Goal: Transaction & Acquisition: Purchase product/service

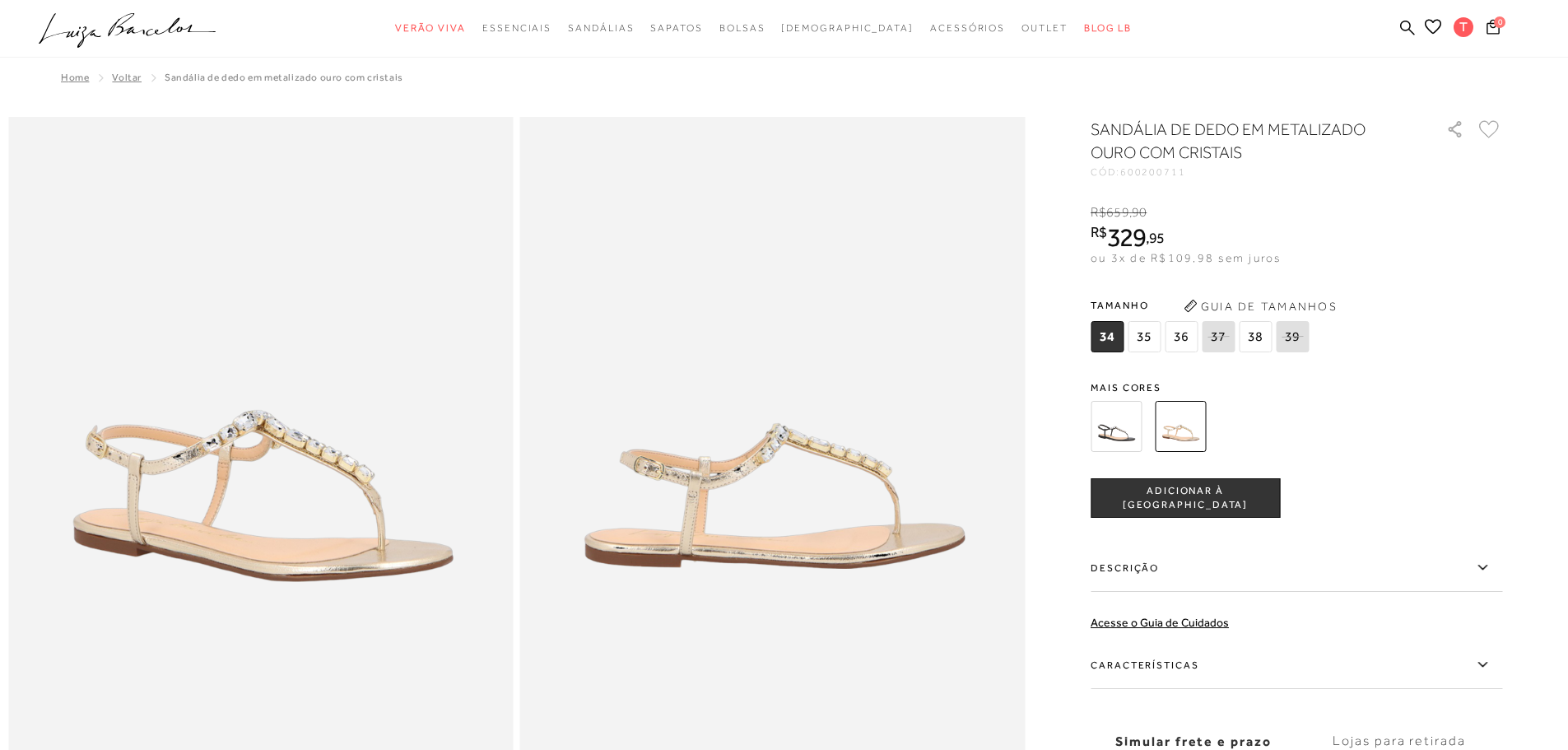
click at [1415, 28] on ul ".a{fill-rule:evenodd;} Verão Viva Em alta Favoritos das Influenciadoras Apostas…" at bounding box center [771, 28] width 1466 height 30
click at [1407, 30] on icon at bounding box center [1407, 27] width 15 height 15
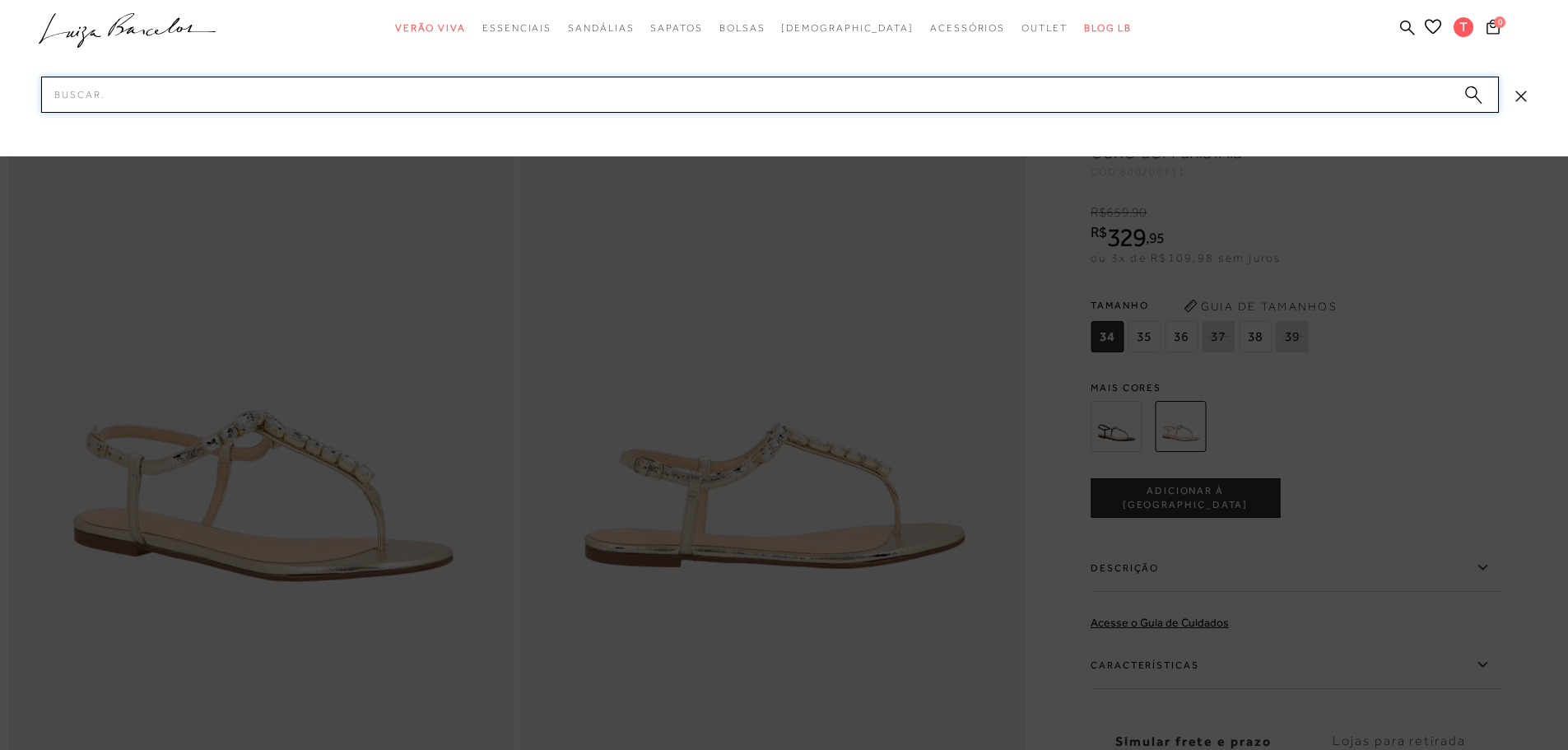
click at [1379, 99] on input "Pesquisar" at bounding box center [770, 94] width 1458 height 37
type input "sandalia gisela"
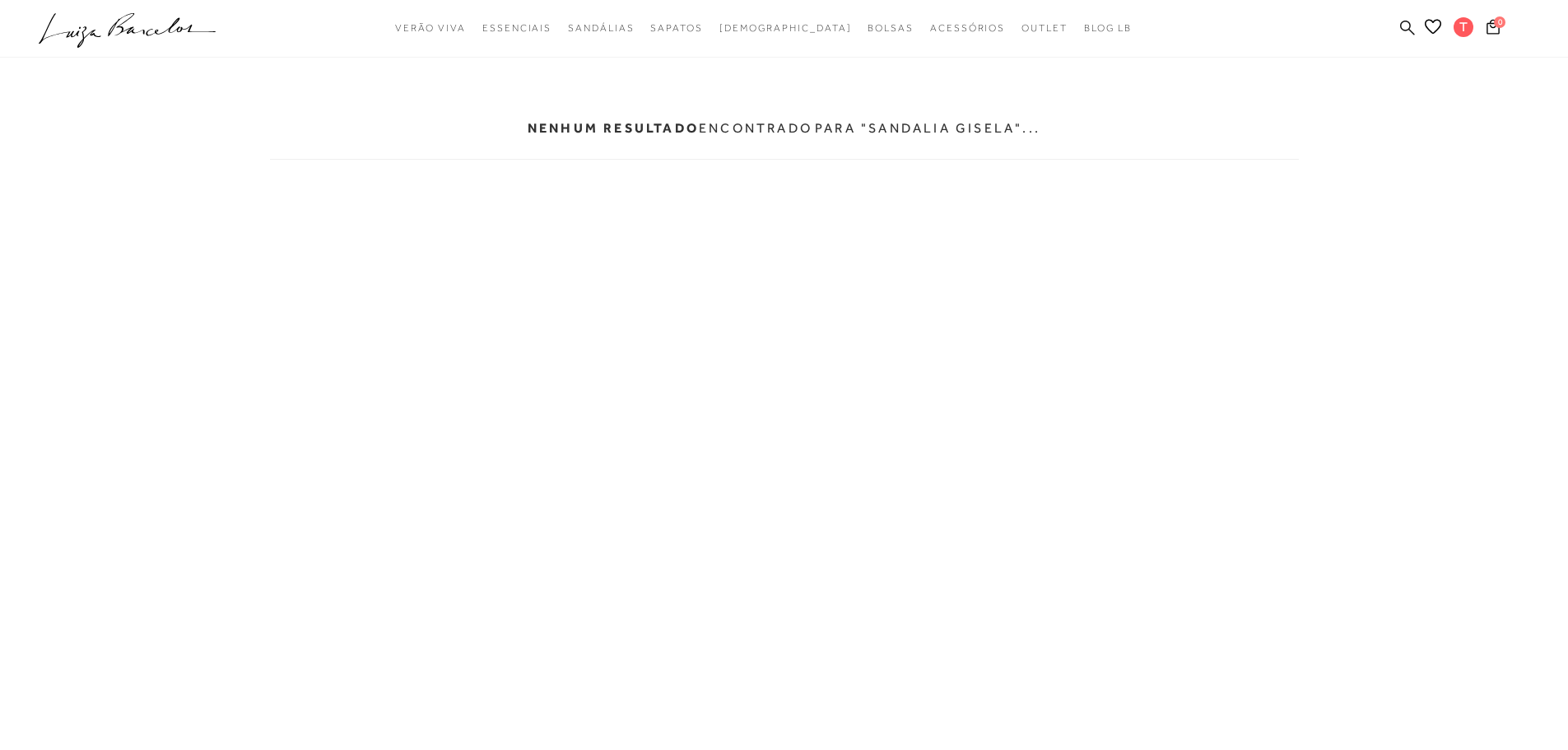
click at [1410, 26] on icon at bounding box center [1407, 27] width 15 height 15
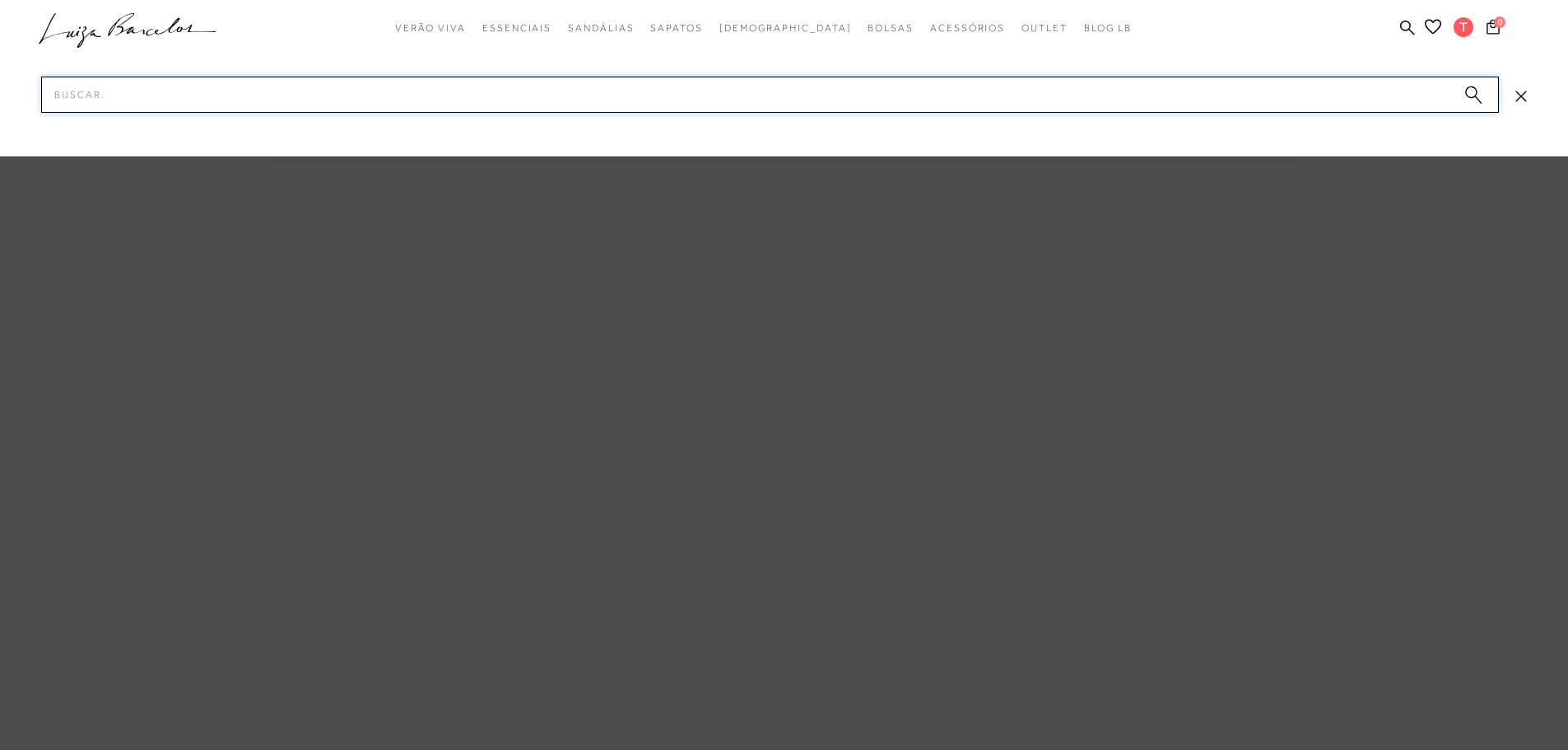
click at [1376, 98] on input "Pesquisar" at bounding box center [770, 94] width 1458 height 37
type input "sandalias"
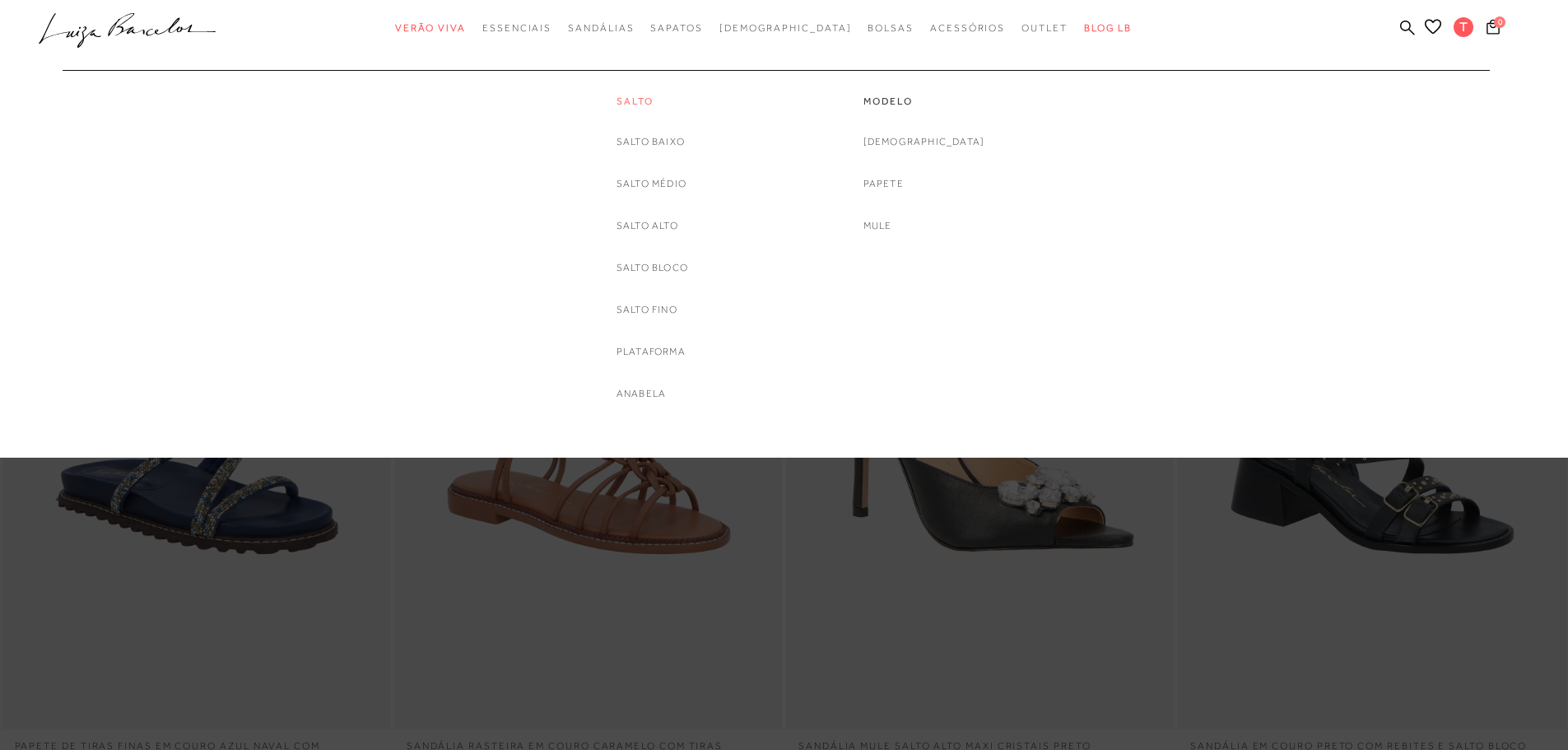
click at [635, 105] on link "Salto" at bounding box center [652, 102] width 71 height 14
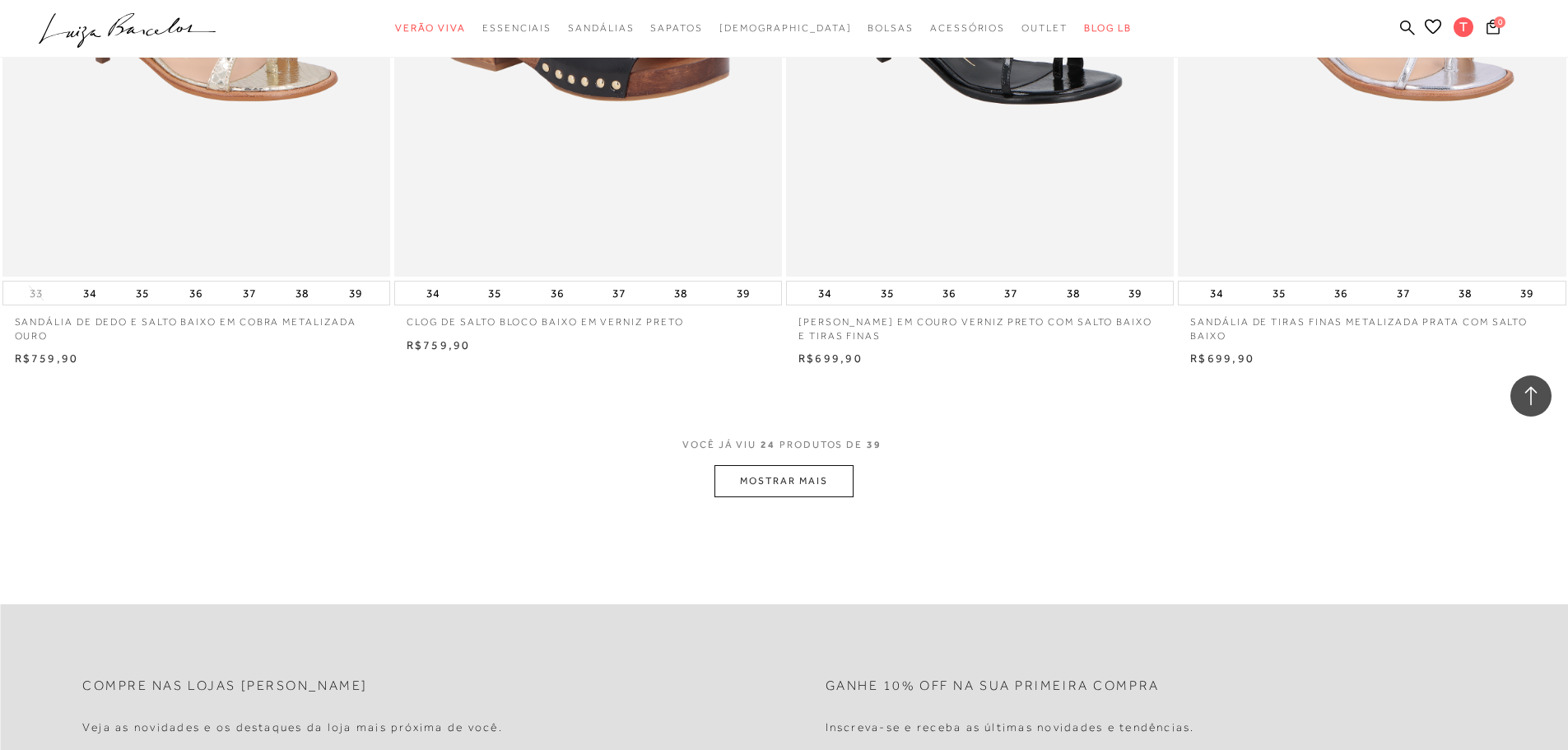
scroll to position [4035, 0]
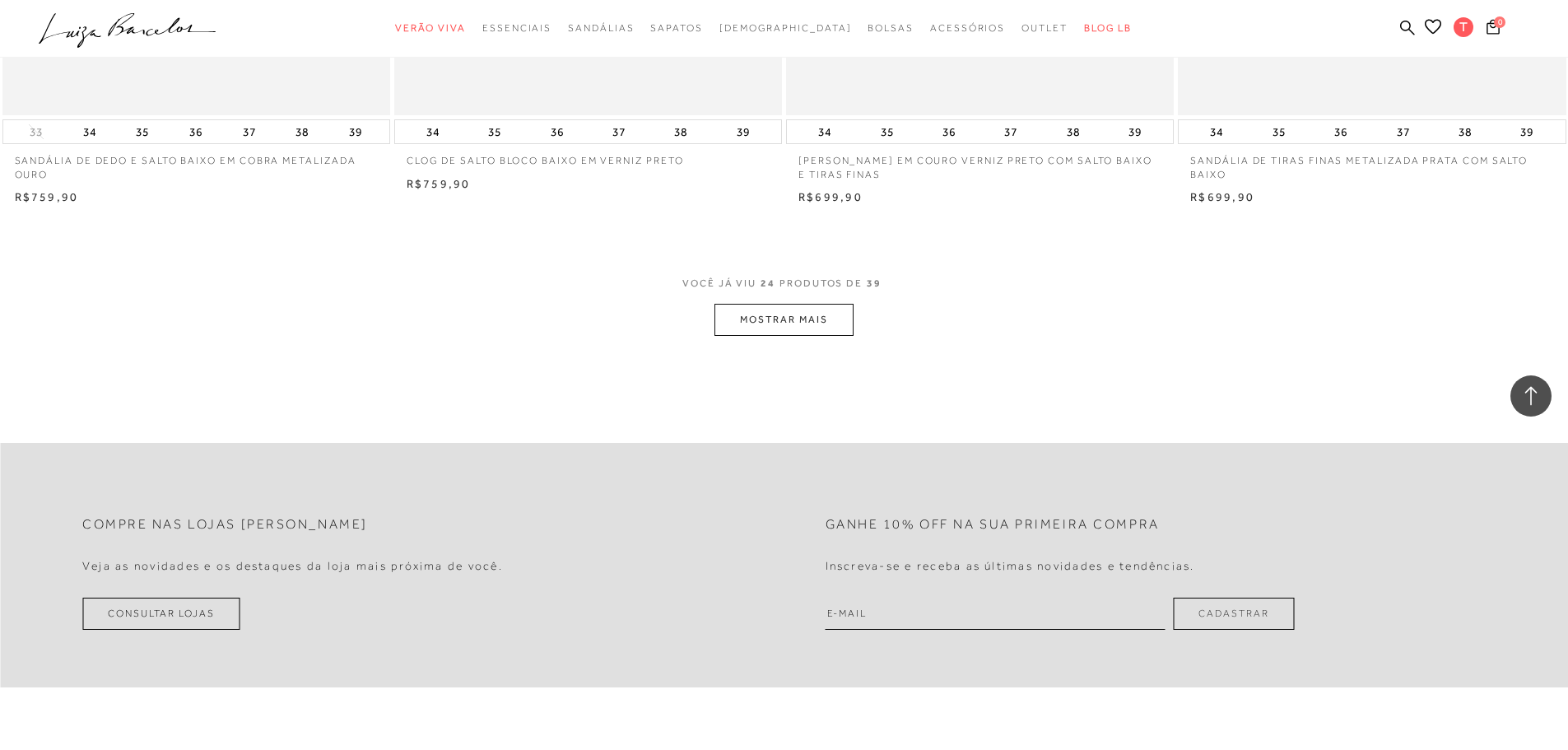
click at [831, 334] on button "MOSTRAR MAIS" at bounding box center [783, 320] width 138 height 32
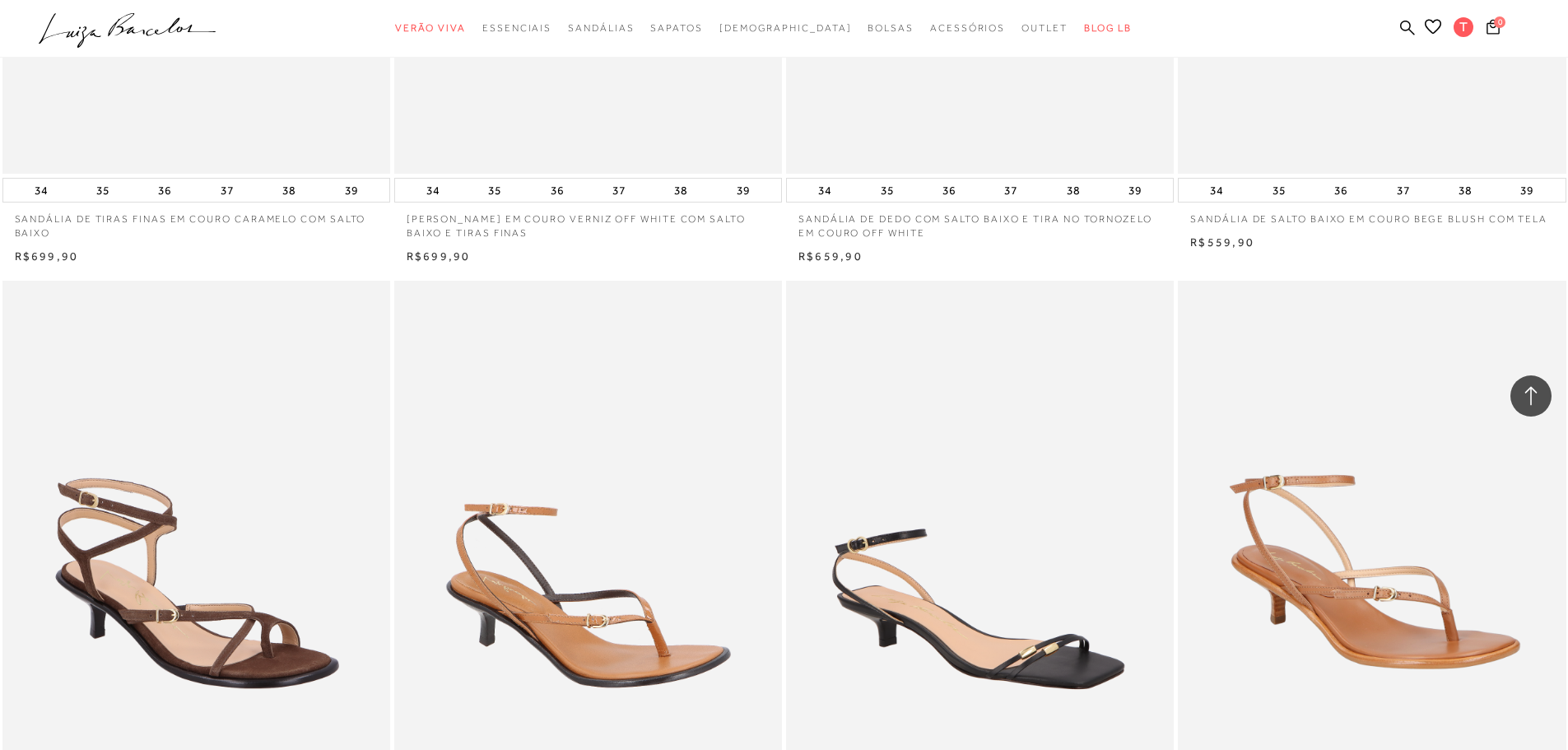
scroll to position [5352, 0]
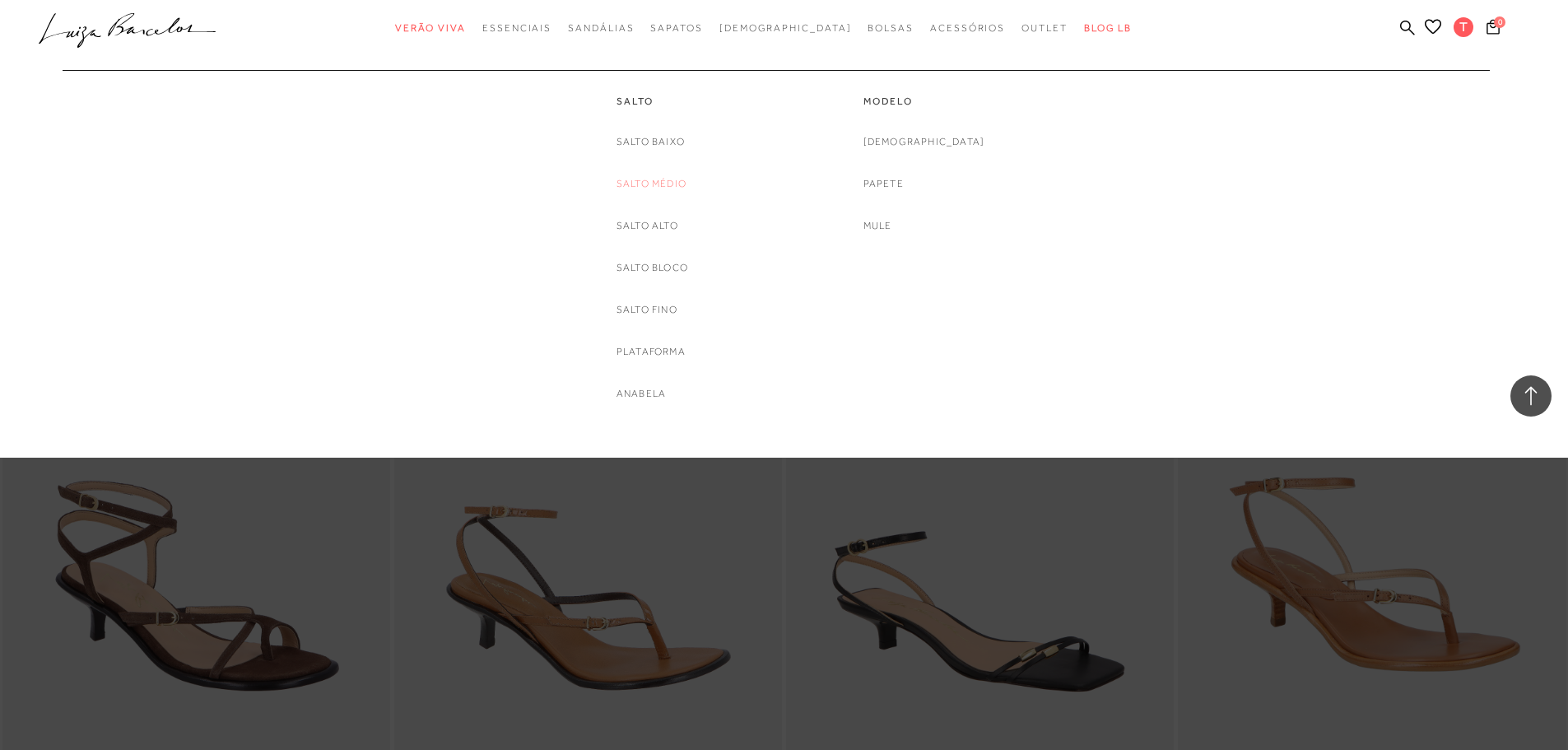
click at [642, 181] on link "Salto Médio" at bounding box center [651, 184] width 70 height 17
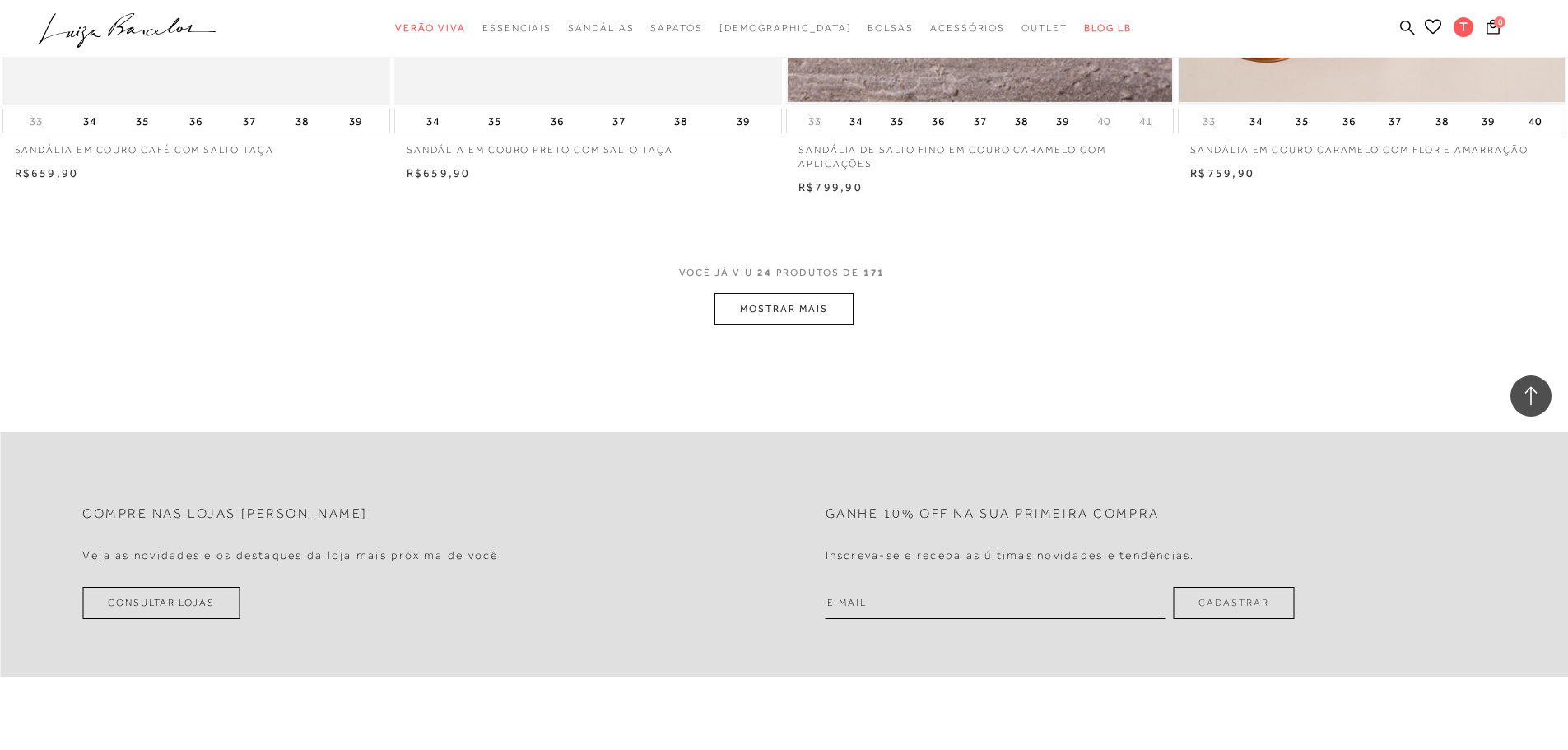
scroll to position [4035, 0]
drag, startPoint x: 828, startPoint y: 289, endPoint x: 831, endPoint y: 301, distance: 12.4
click at [830, 300] on div "VOCÊ JÁ VIU 24 PRODUTOS DE 171 MOSTRAR MAIS" at bounding box center [784, 291] width 1568 height 62
click at [832, 305] on button "MOSTRAR MAIS" at bounding box center [783, 305] width 138 height 32
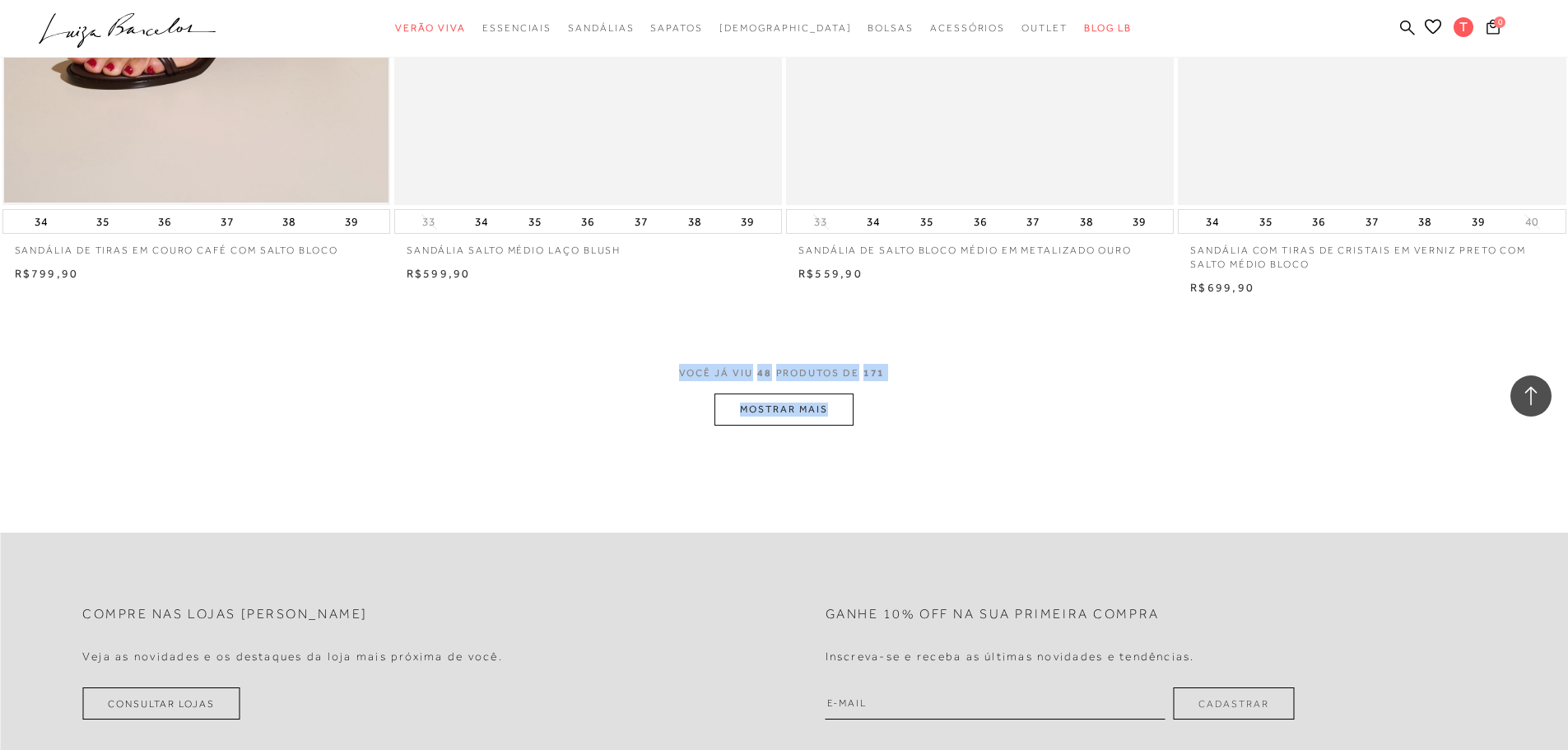
scroll to position [8070, 0]
click at [734, 402] on button "MOSTRAR MAIS" at bounding box center [783, 406] width 138 height 32
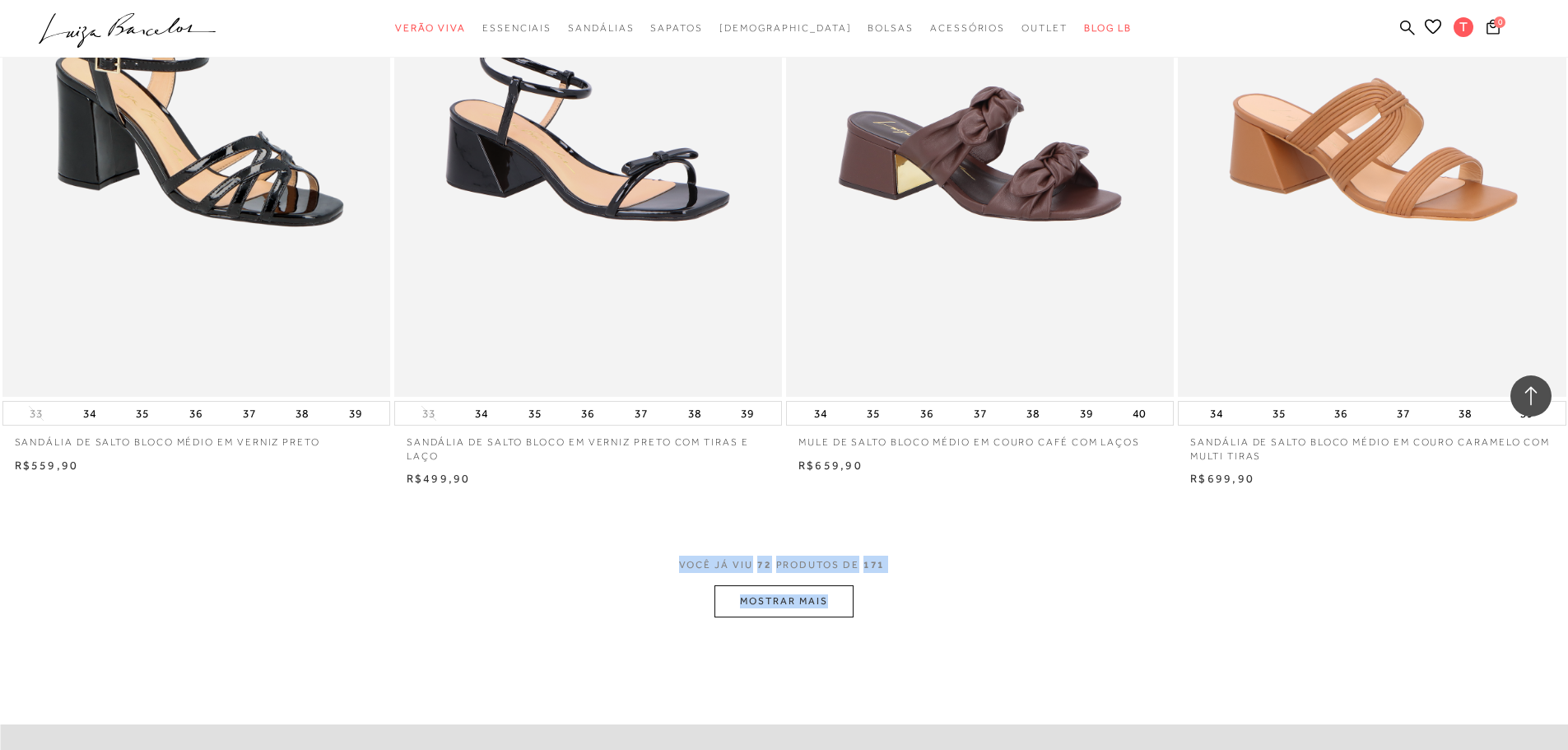
scroll to position [12187, 0]
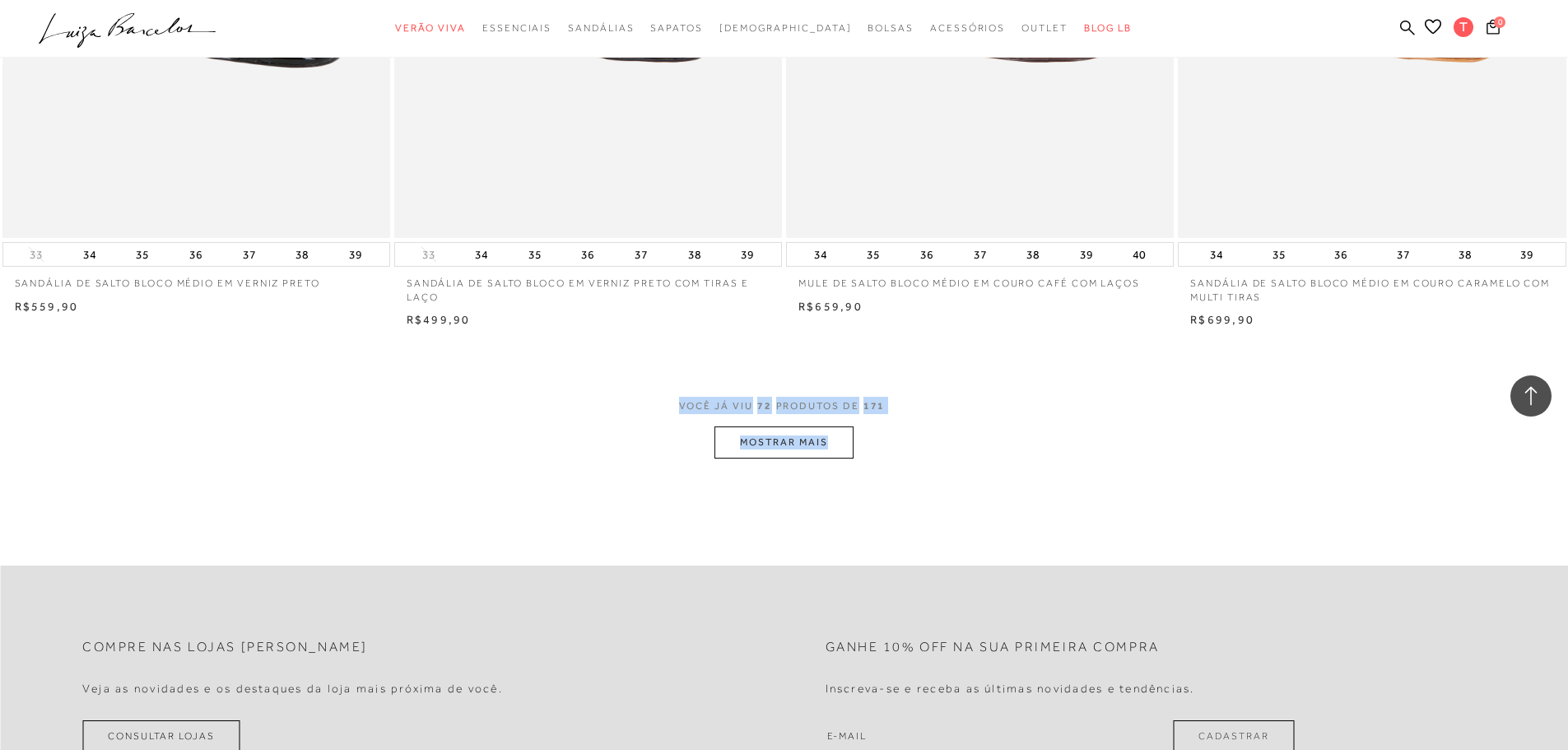
click at [844, 444] on button "MOSTRAR MAIS" at bounding box center [783, 443] width 138 height 32
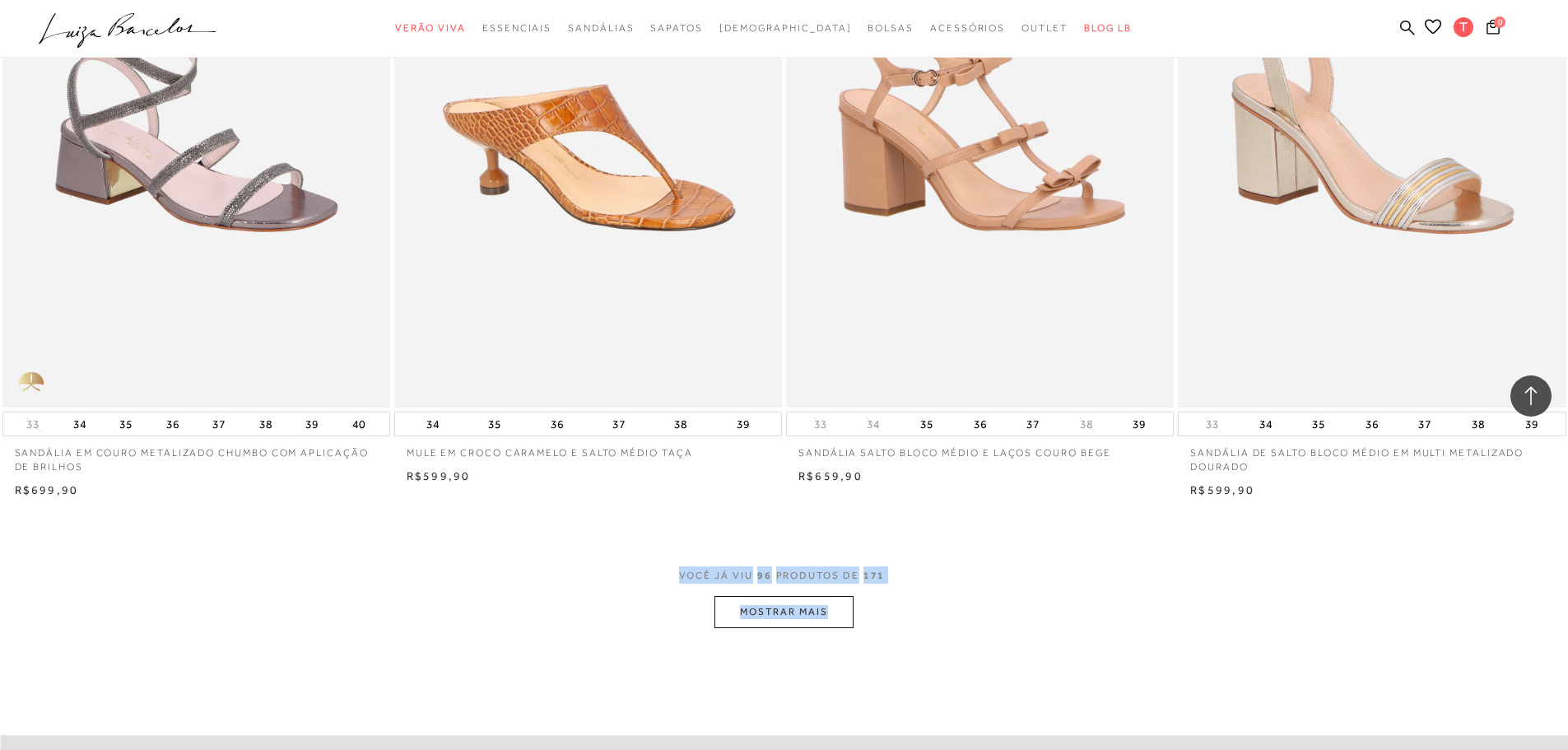
scroll to position [16222, 0]
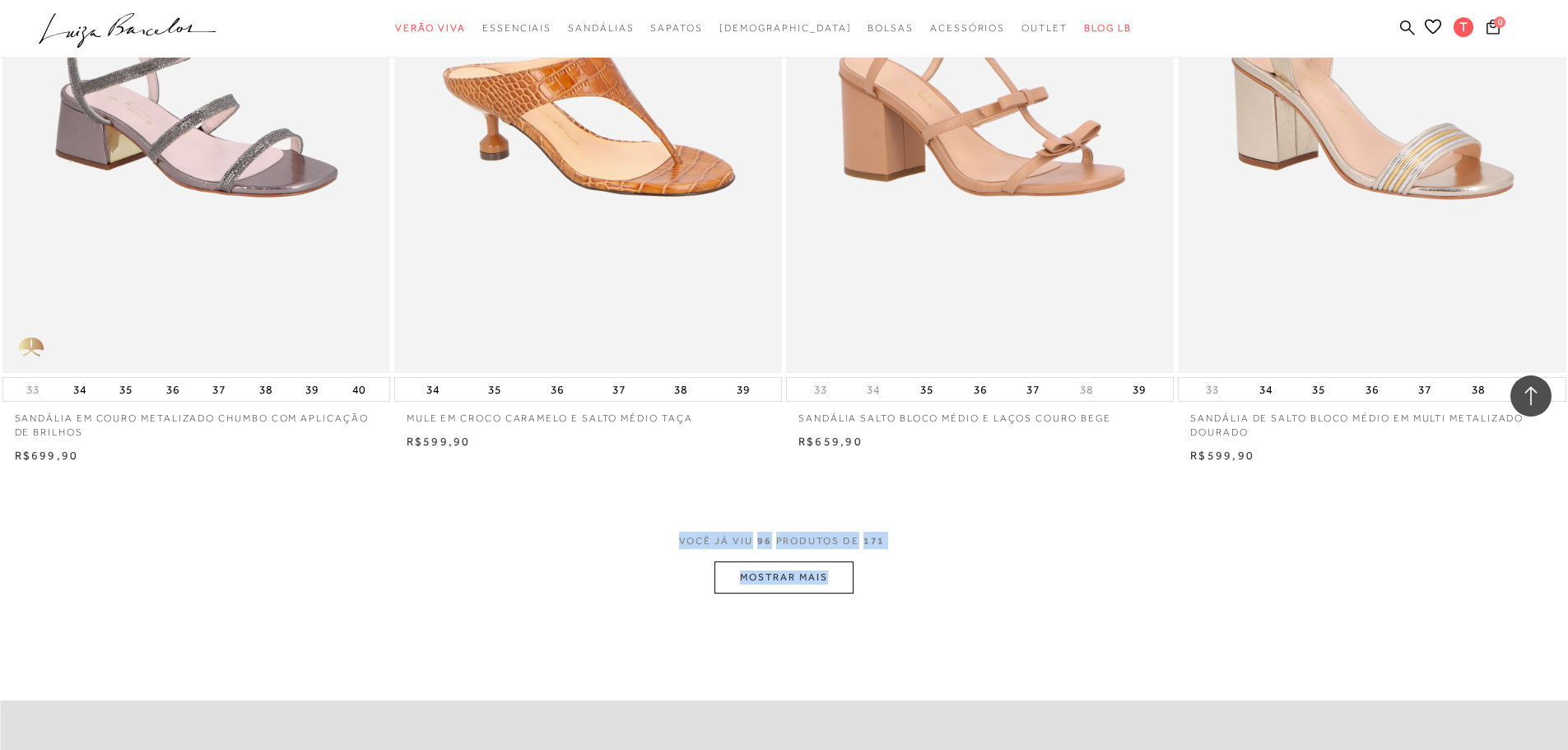
click at [770, 573] on button "MOSTRAR MAIS" at bounding box center [783, 578] width 138 height 32
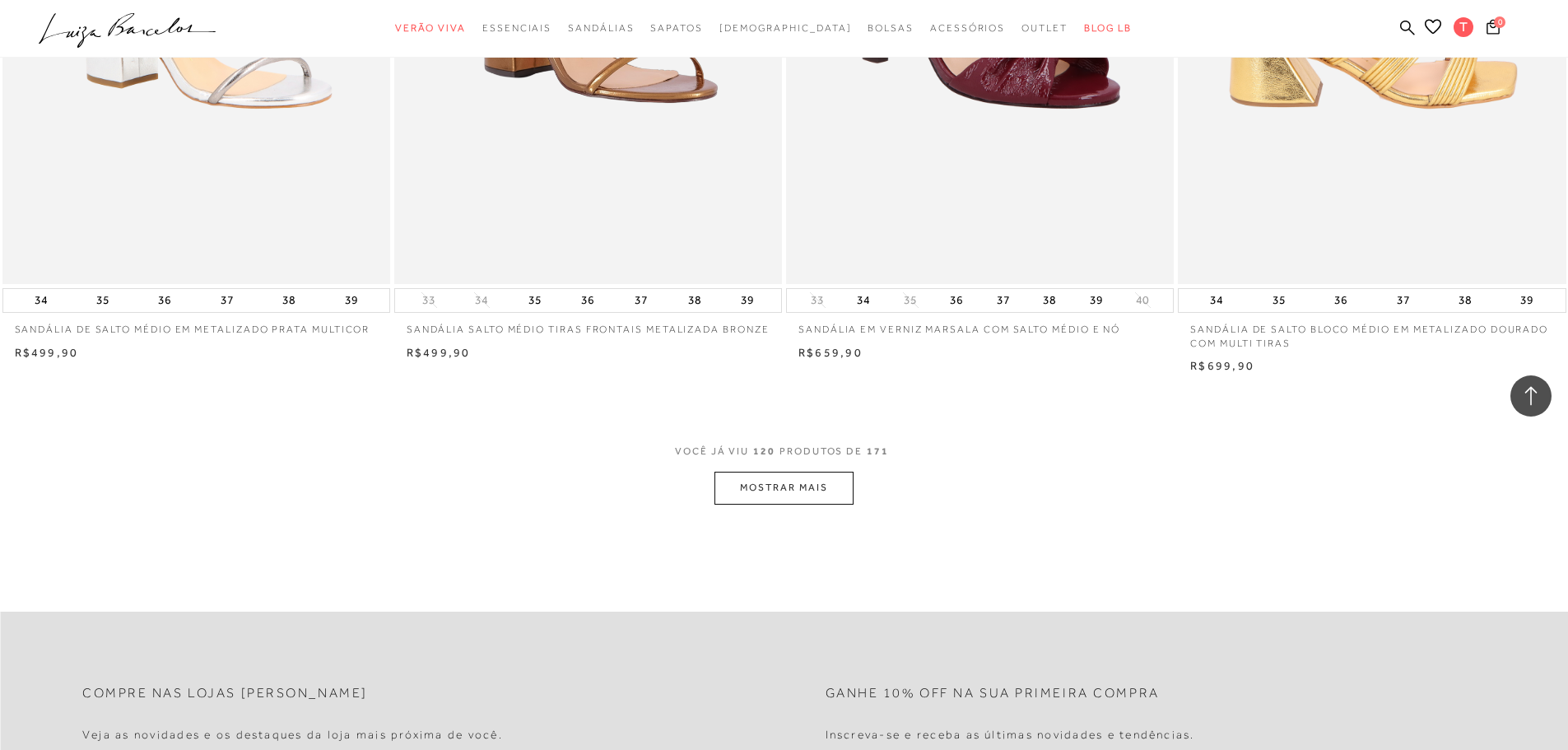
scroll to position [20668, 0]
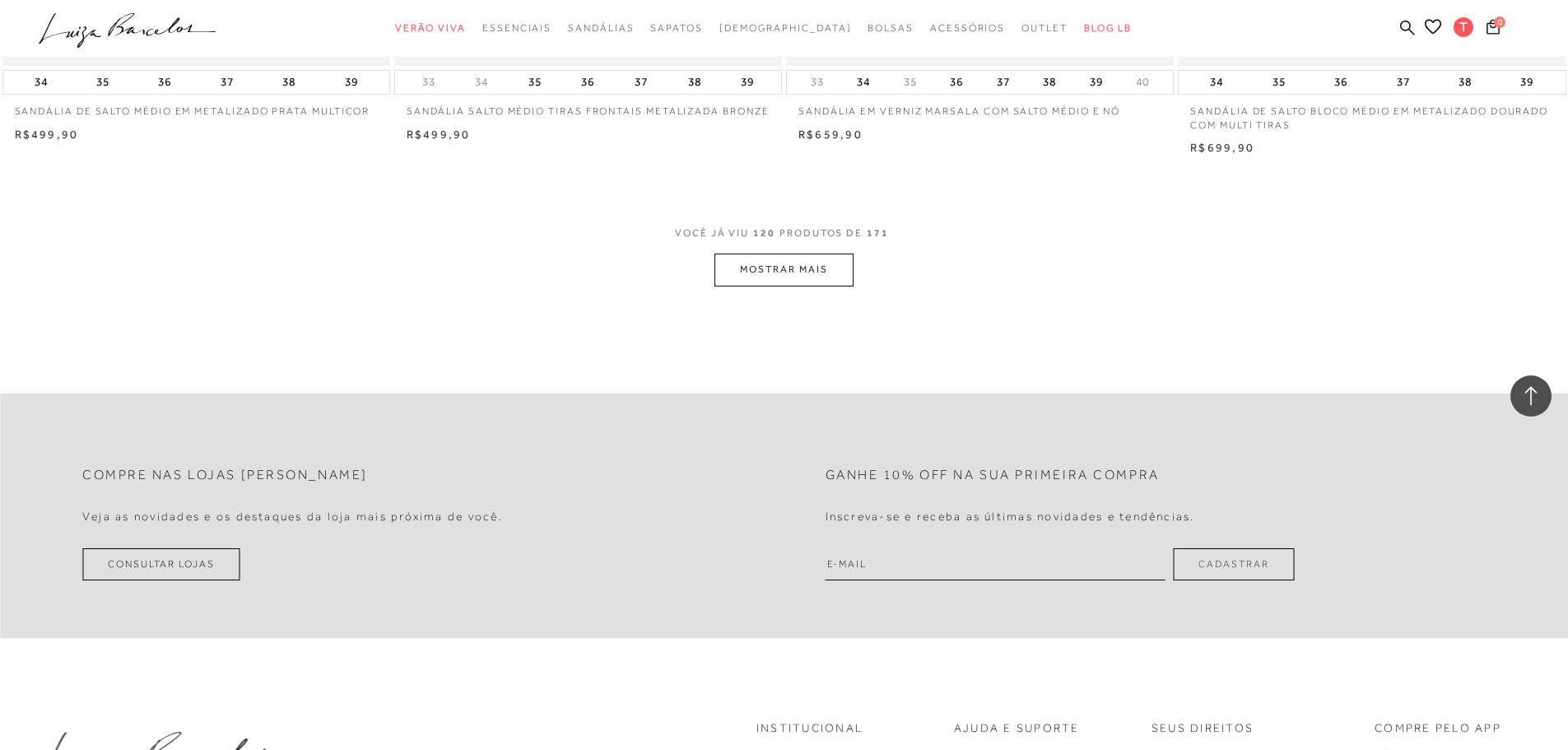
click at [783, 269] on button "MOSTRAR MAIS" at bounding box center [783, 270] width 138 height 32
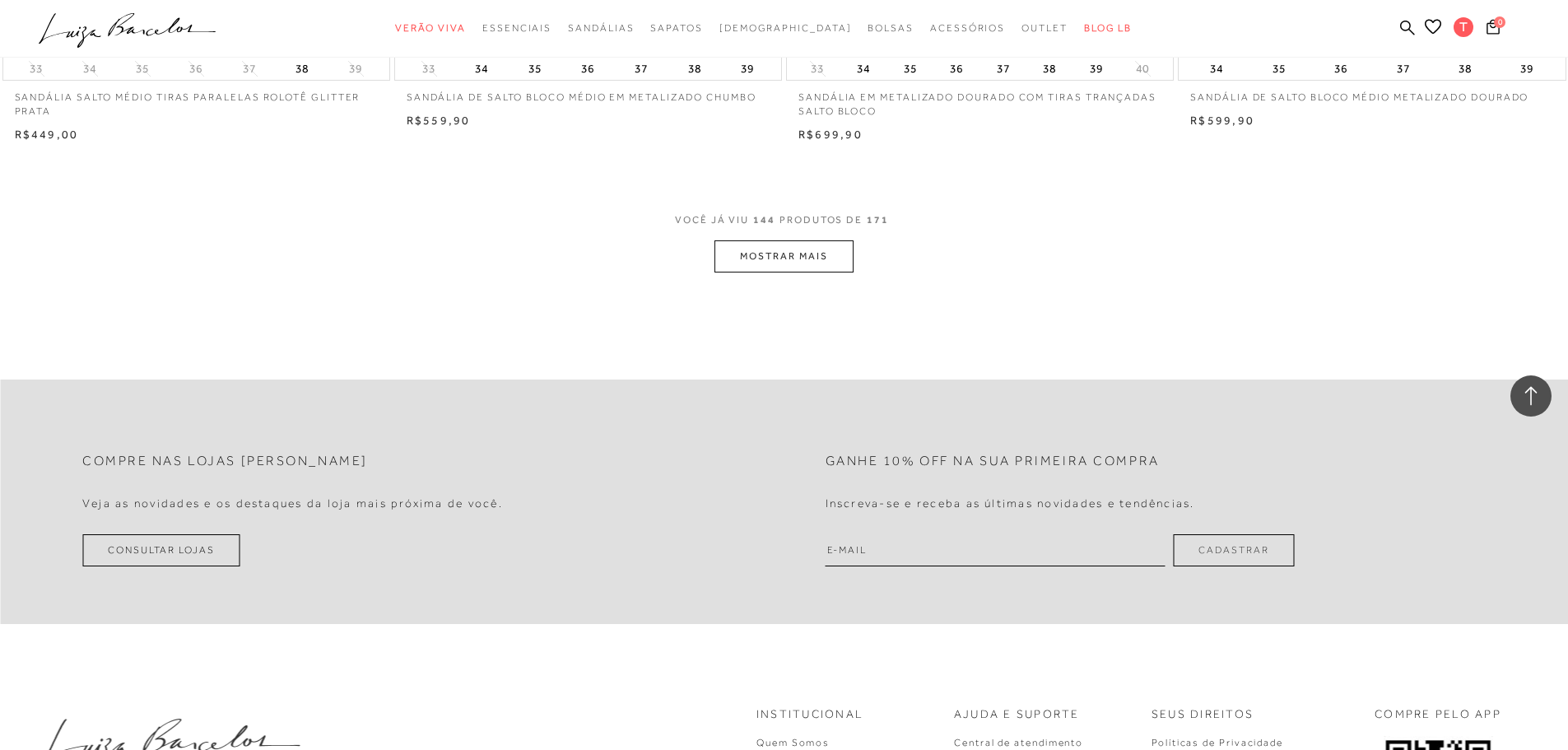
scroll to position [24867, 0]
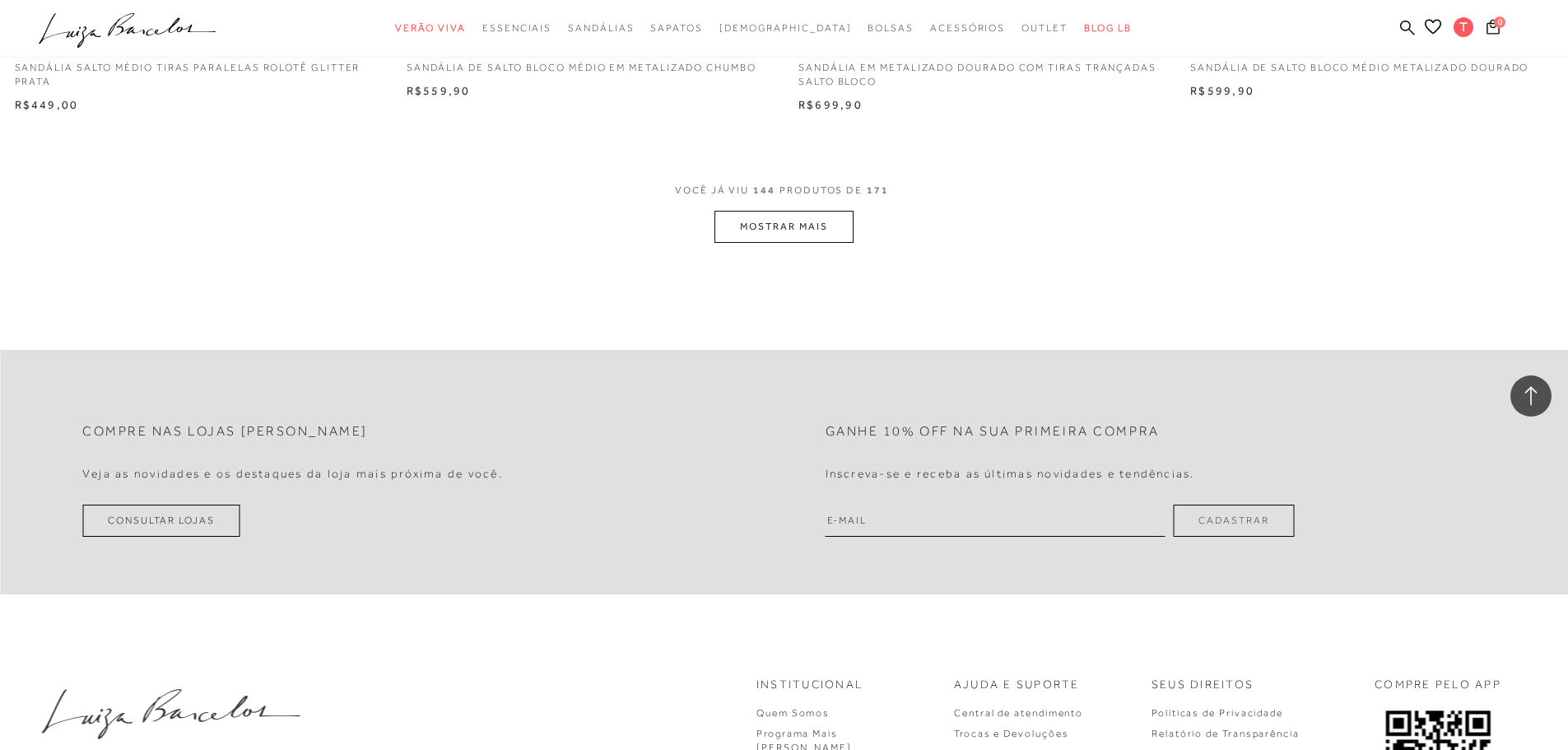
click at [789, 237] on button "MOSTRAR MAIS" at bounding box center [783, 227] width 138 height 32
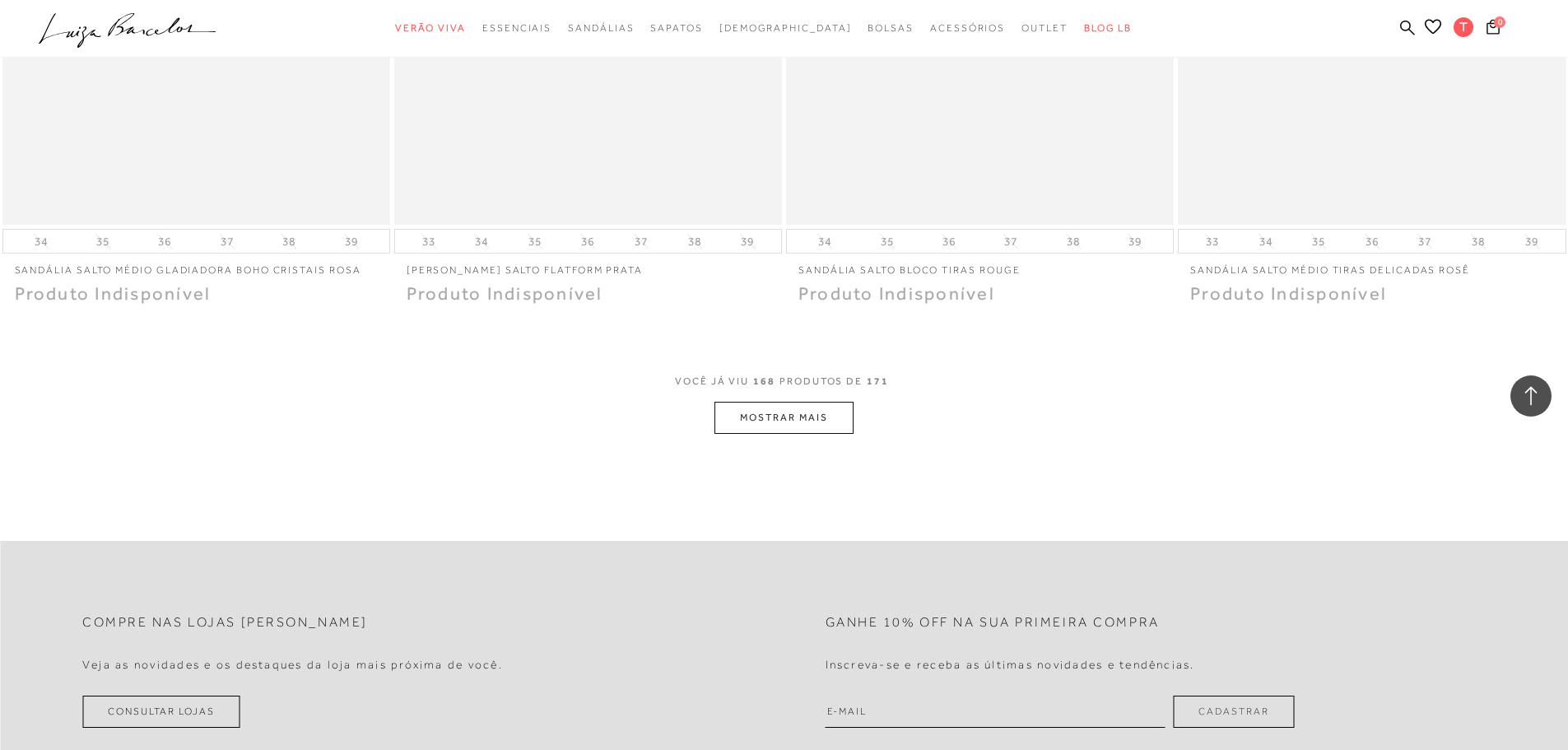
scroll to position [28820, 0]
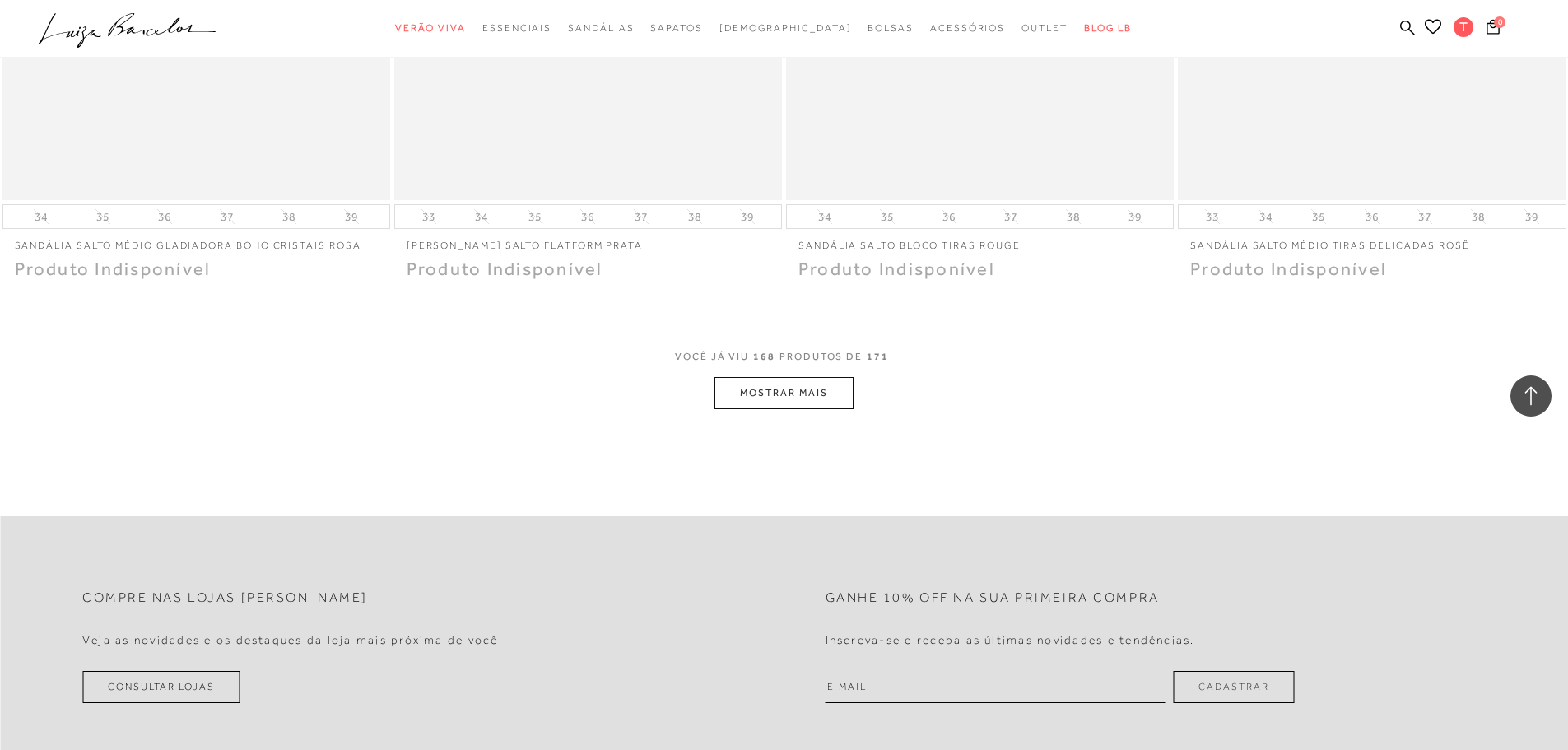
click at [771, 391] on button "MOSTRAR MAIS" at bounding box center [783, 393] width 138 height 32
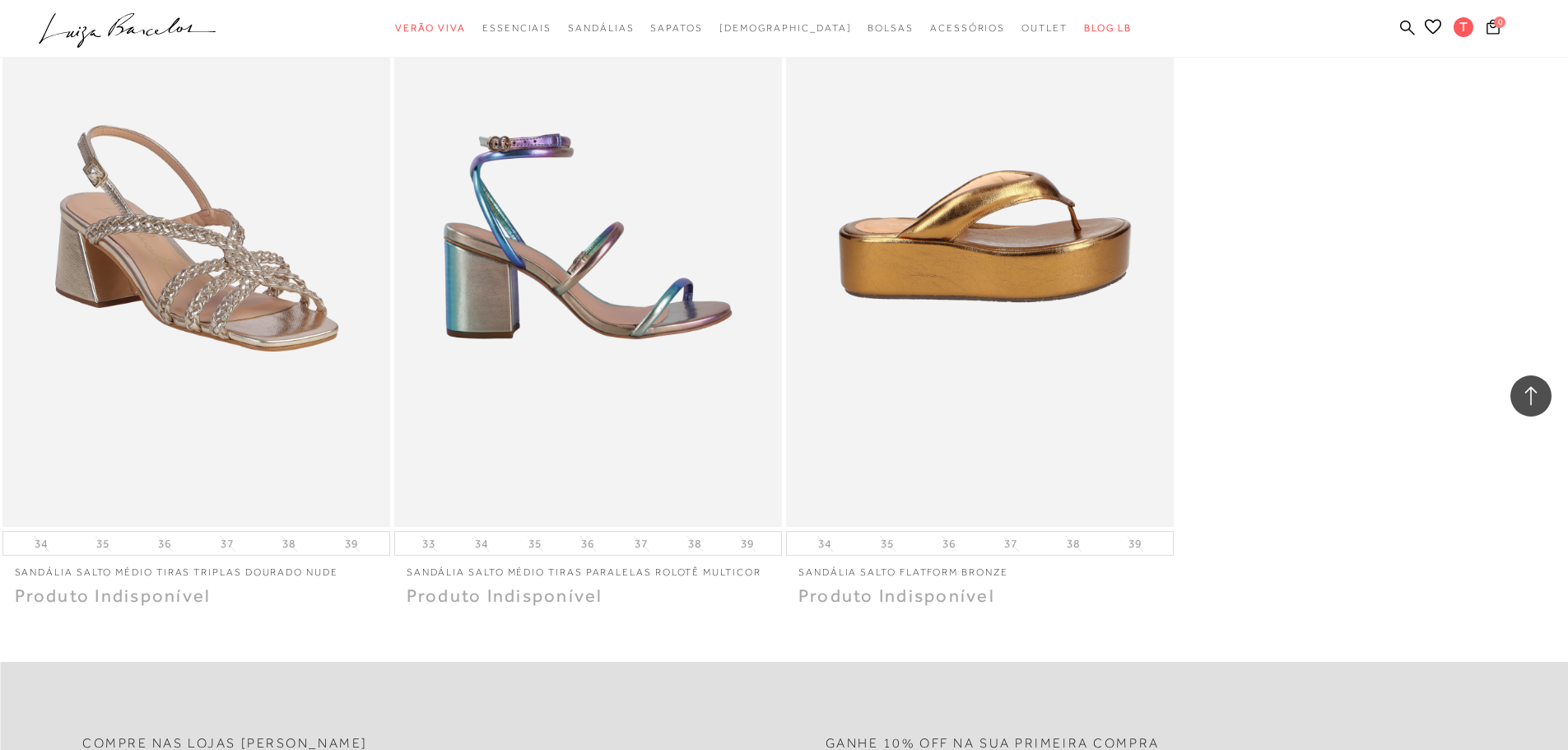
scroll to position [29397, 0]
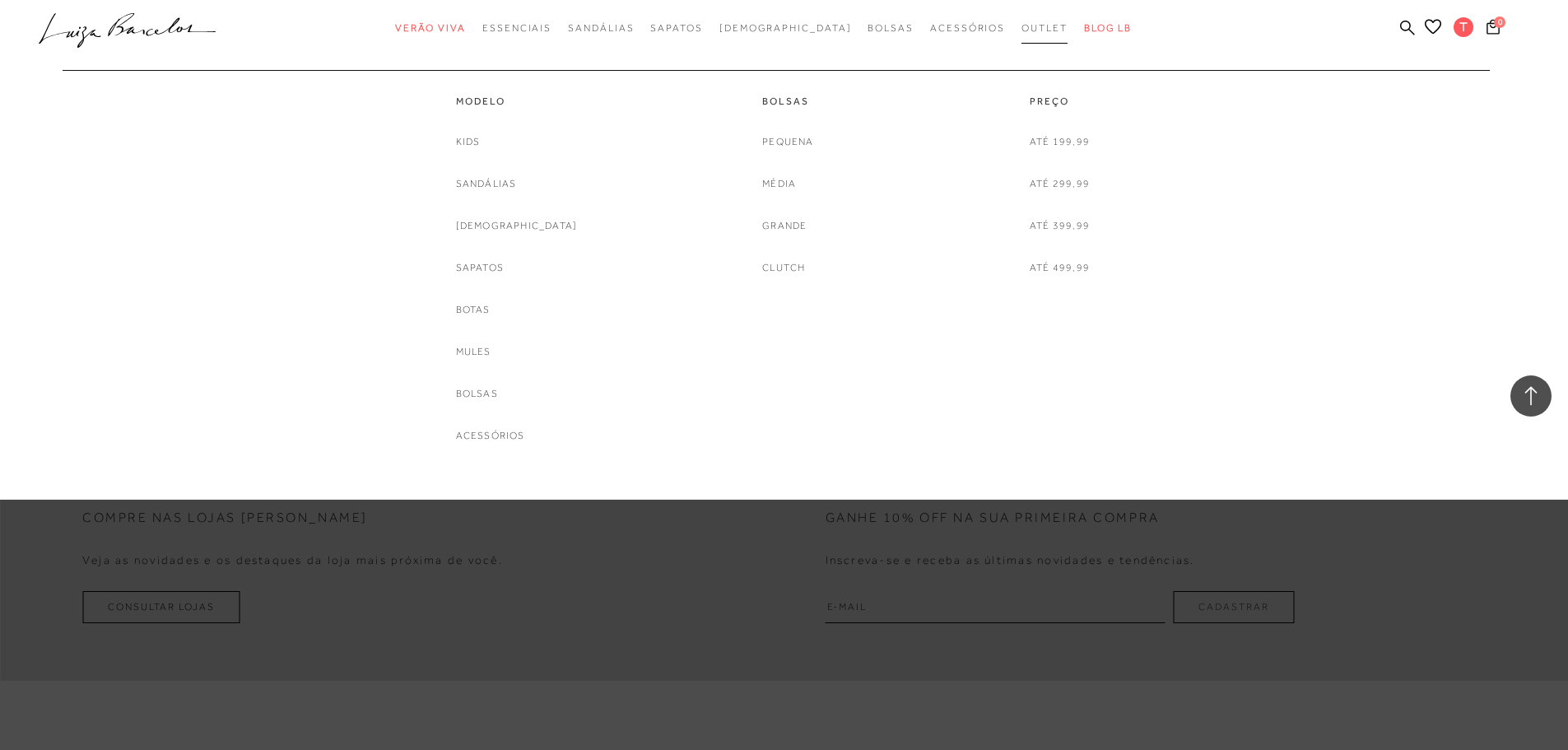
click at [1021, 32] on span "Outlet" at bounding box center [1044, 28] width 46 height 11
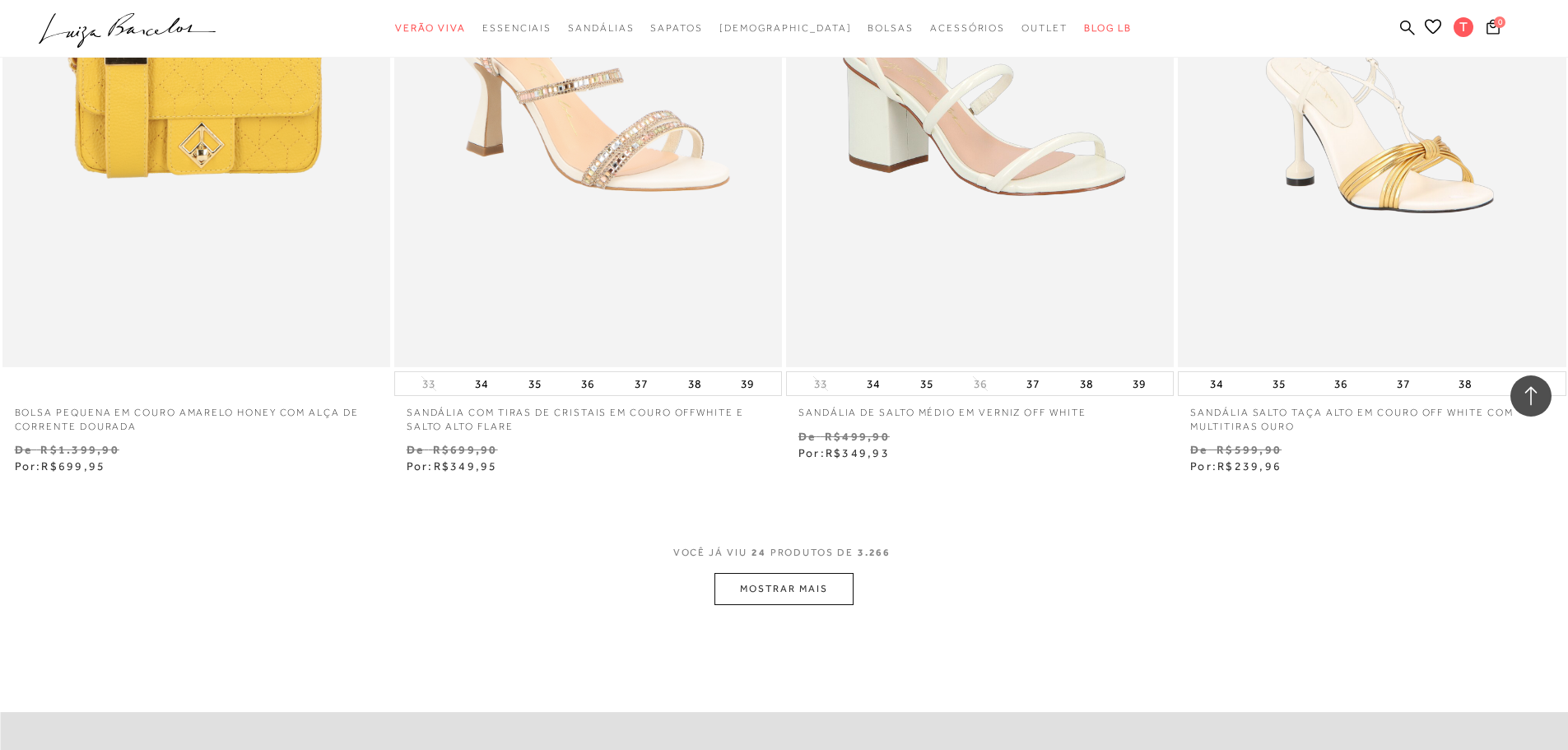
scroll to position [3870, 0]
click at [846, 592] on button "MOSTRAR MAIS" at bounding box center [783, 588] width 138 height 32
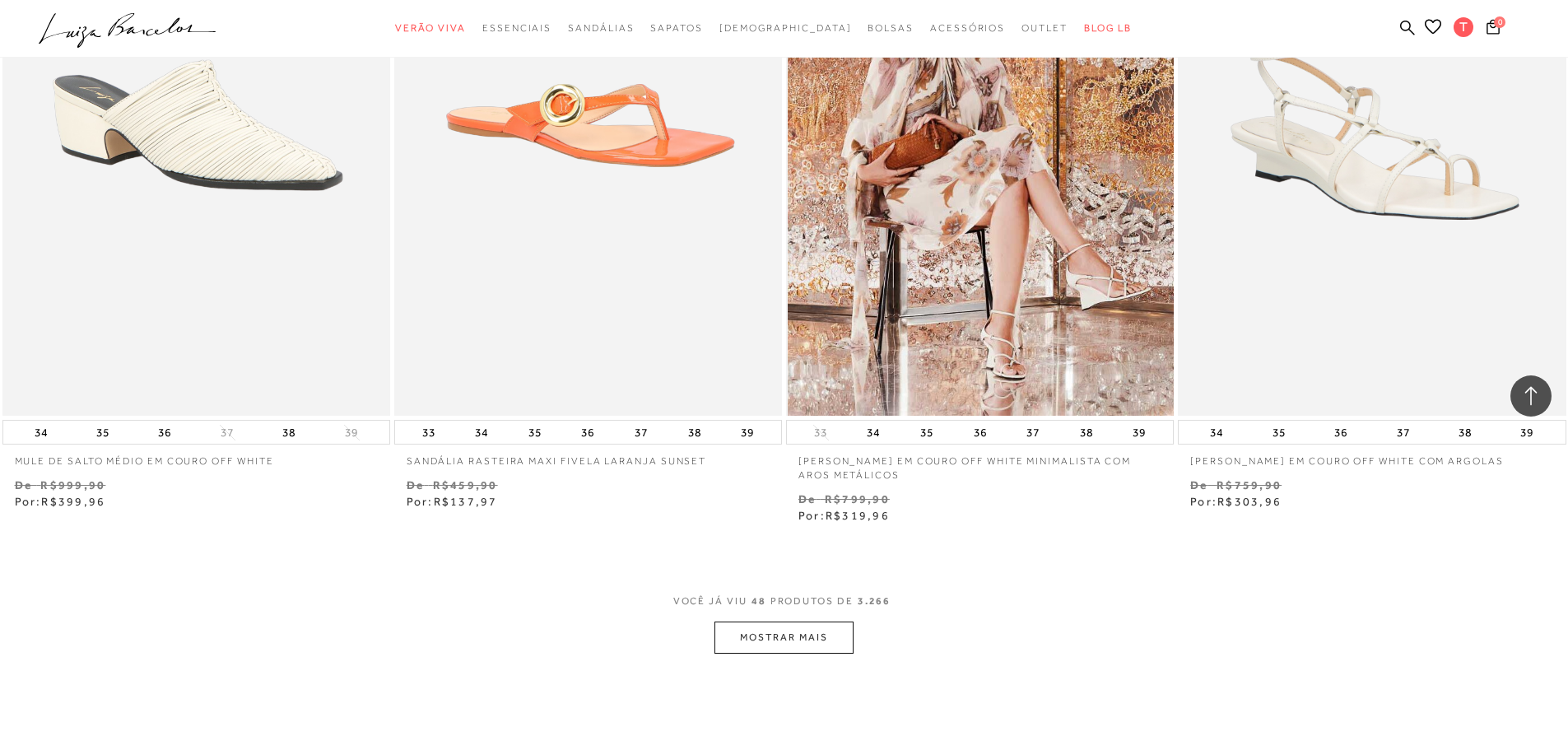
scroll to position [8399, 0]
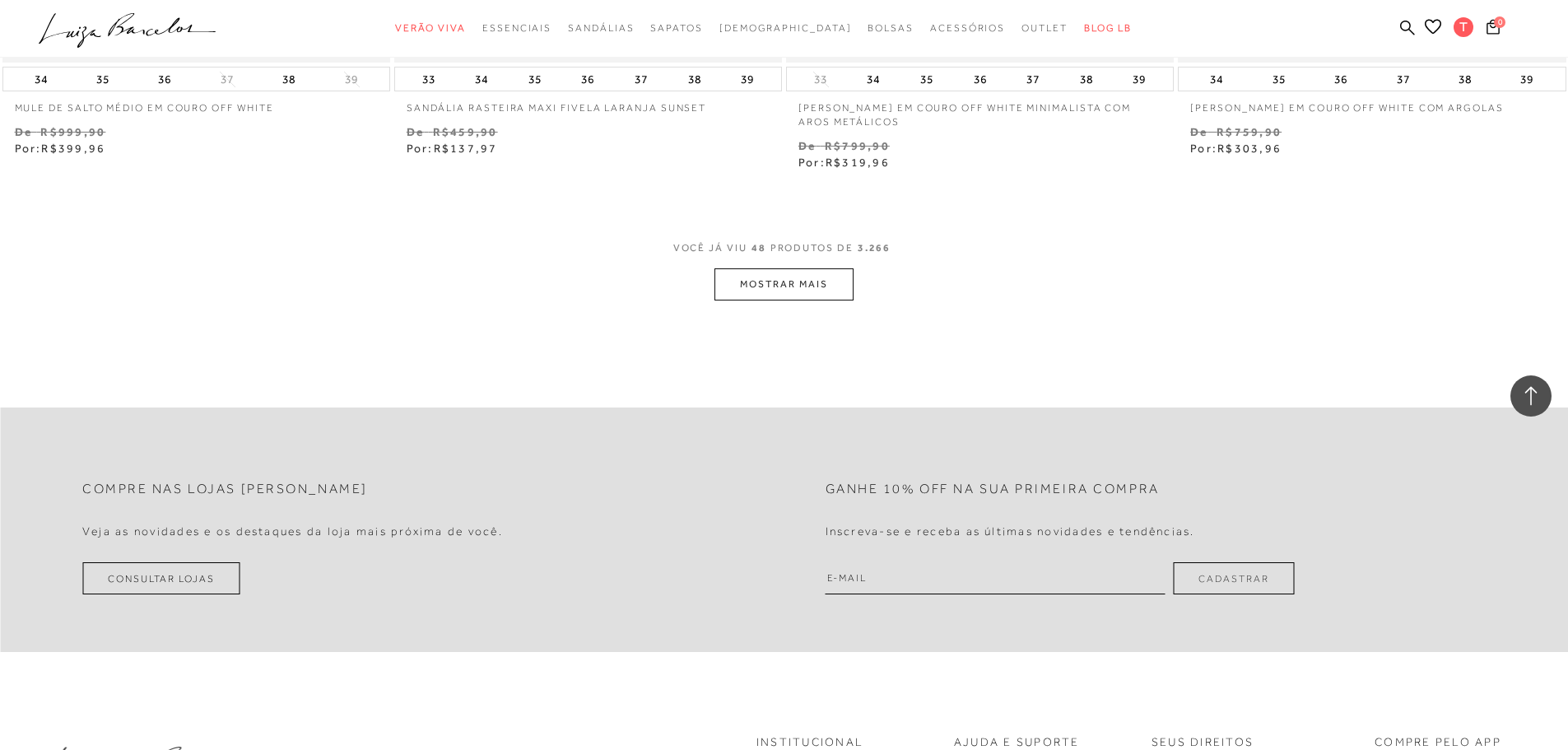
click at [778, 278] on button "MOSTRAR MAIS" at bounding box center [783, 285] width 138 height 32
click at [785, 296] on button "MOSTRAR MAIS" at bounding box center [783, 283] width 138 height 32
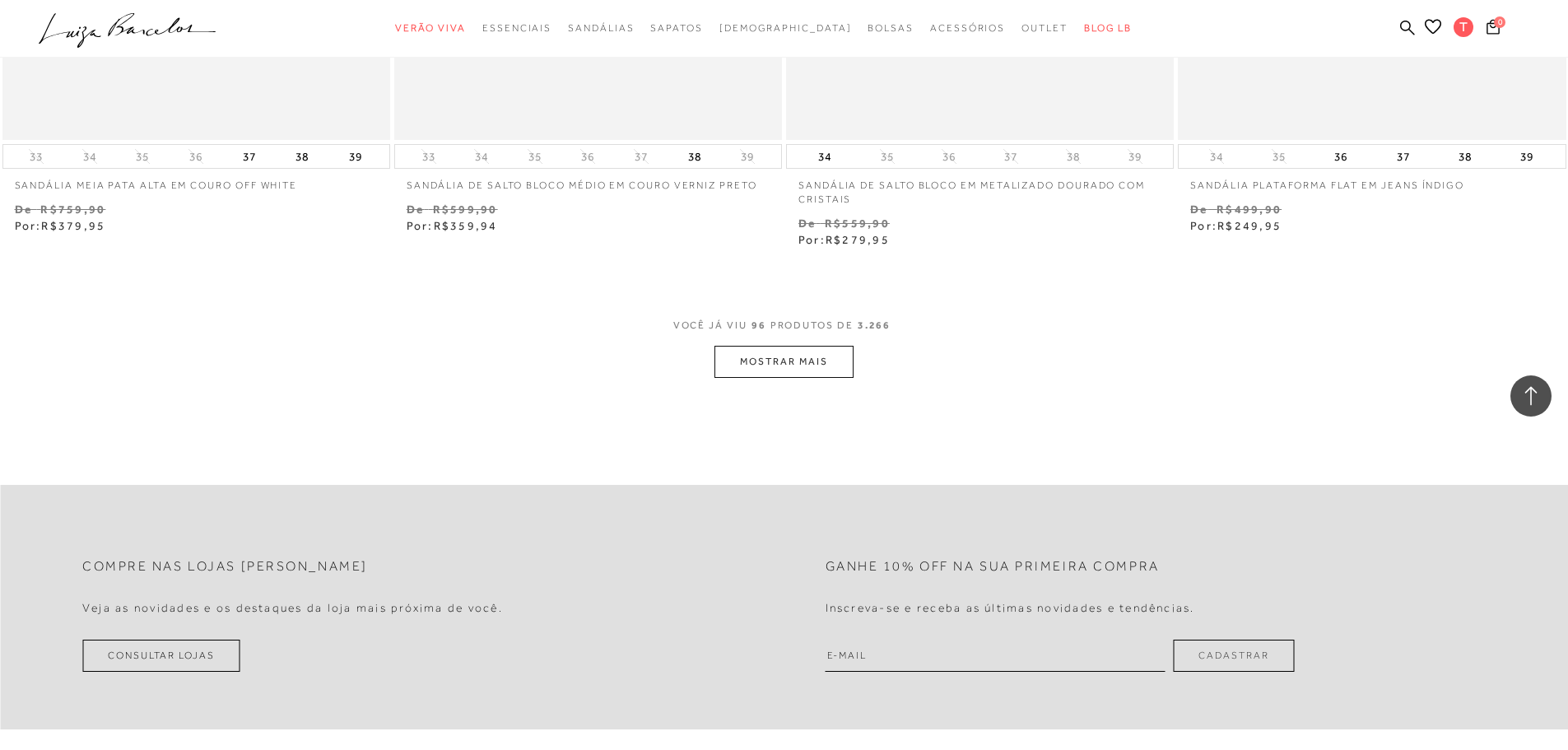
scroll to position [16798, 0]
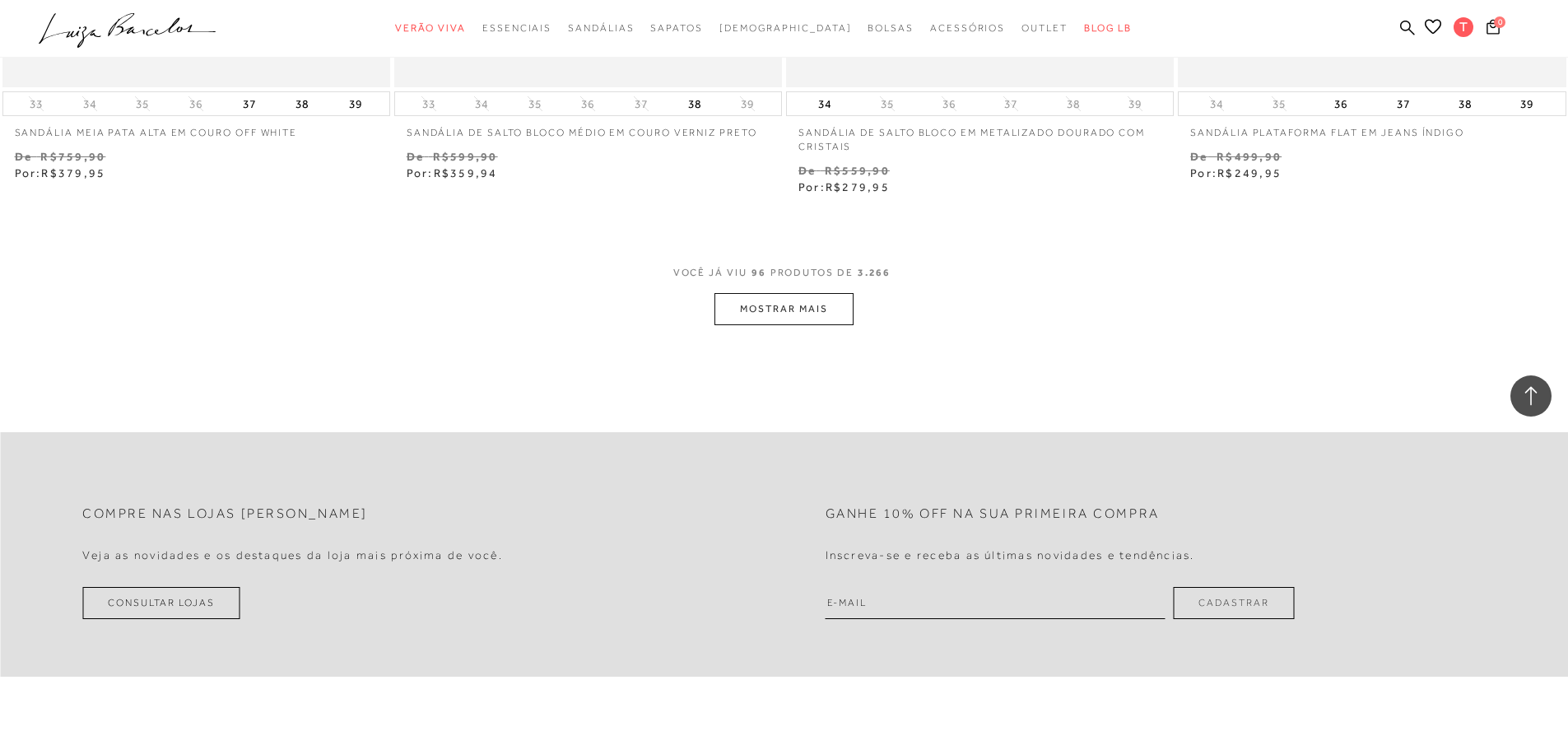
click at [821, 320] on button "MOSTRAR MAIS" at bounding box center [783, 309] width 138 height 32
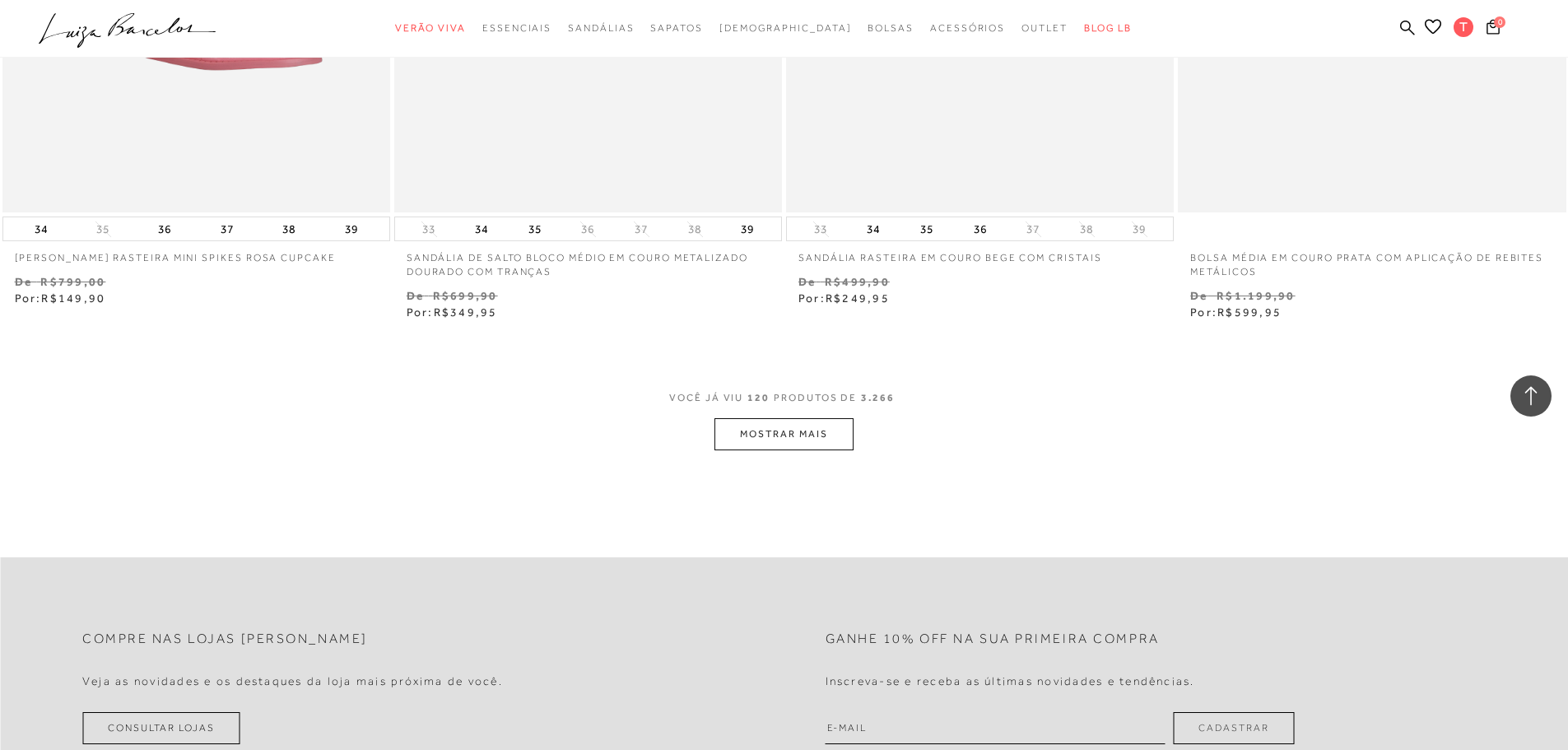
scroll to position [20915, 0]
click at [816, 445] on button "MOSTRAR MAIS" at bounding box center [783, 431] width 138 height 32
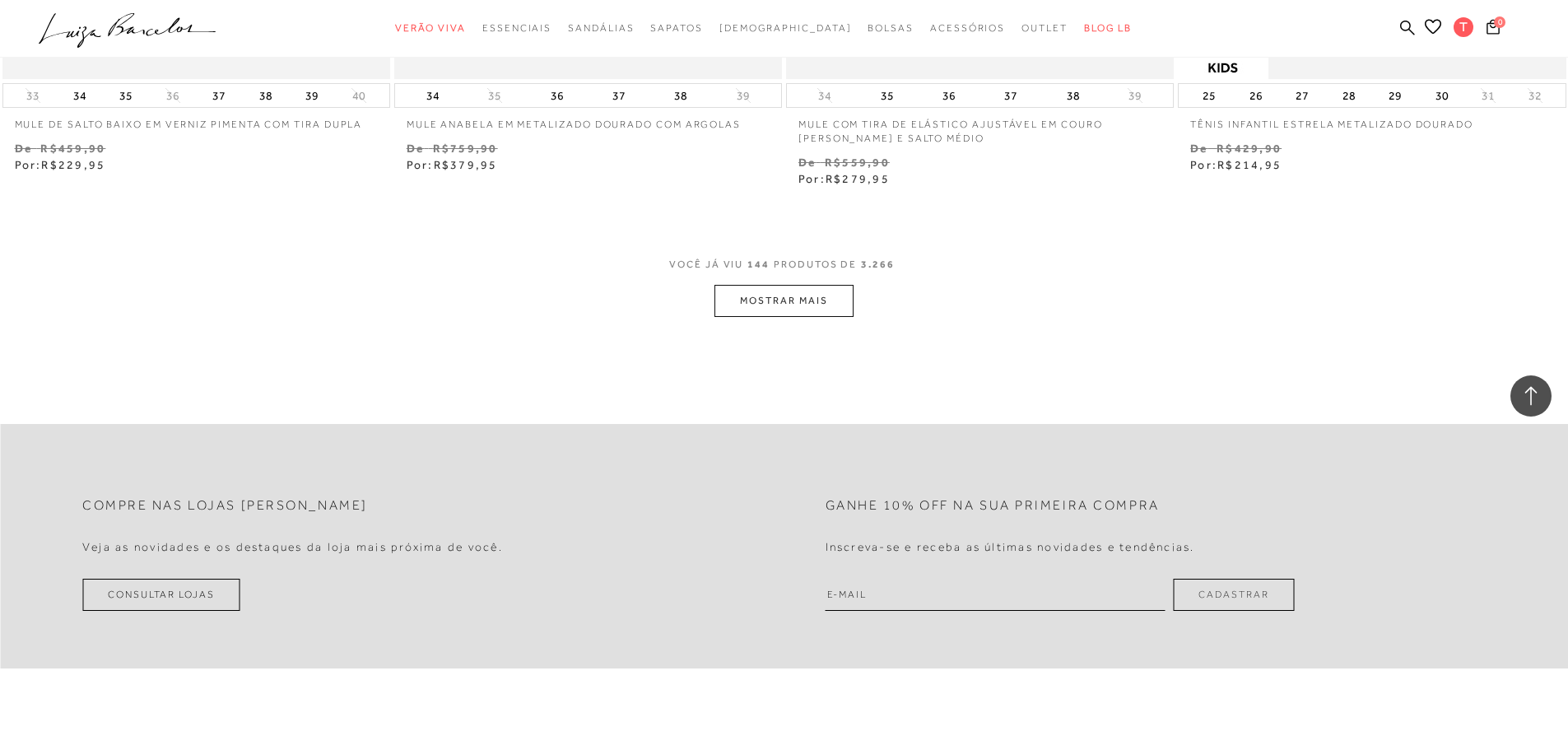
scroll to position [25280, 0]
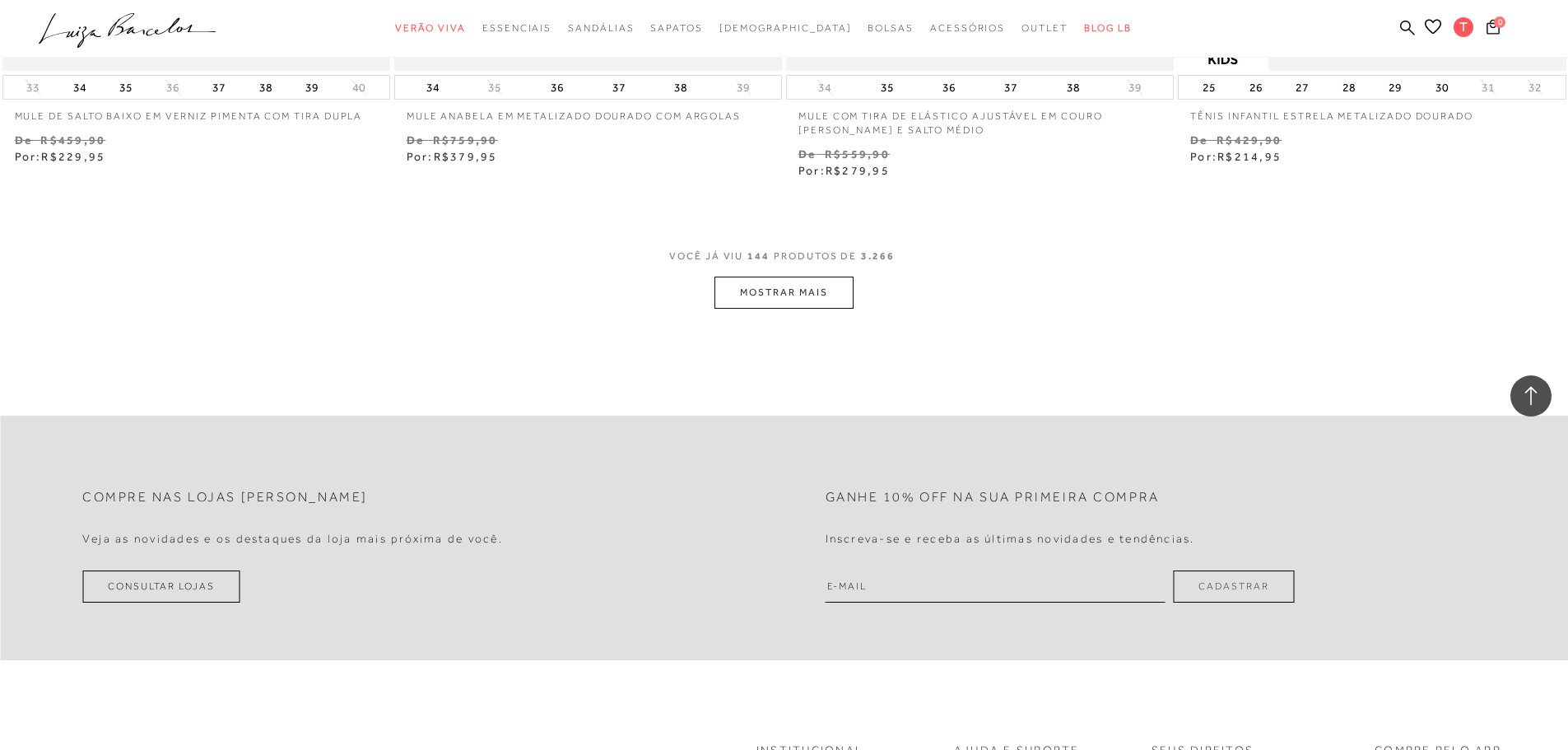
click at [809, 285] on button "MOSTRAR MAIS" at bounding box center [783, 292] width 138 height 32
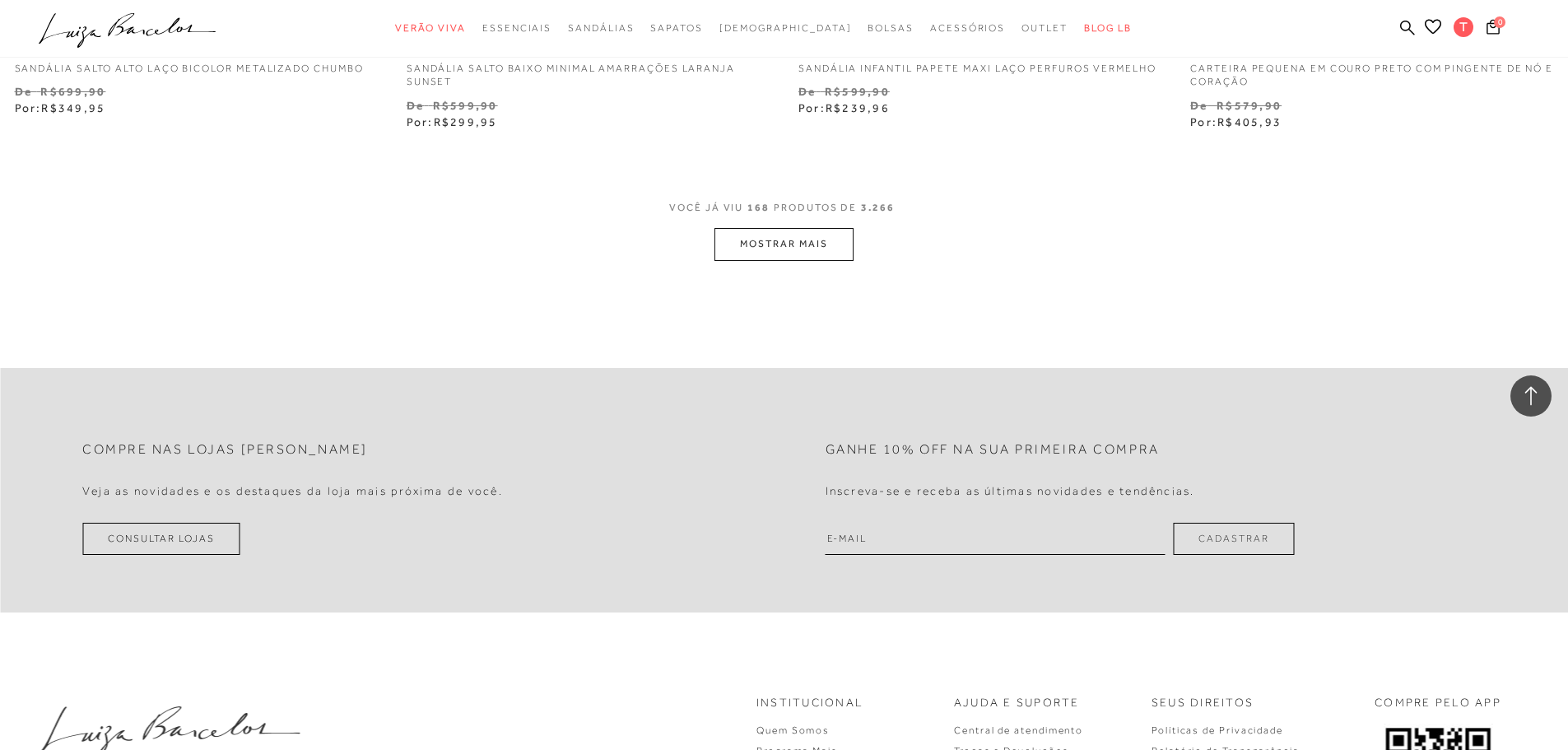
scroll to position [29561, 0]
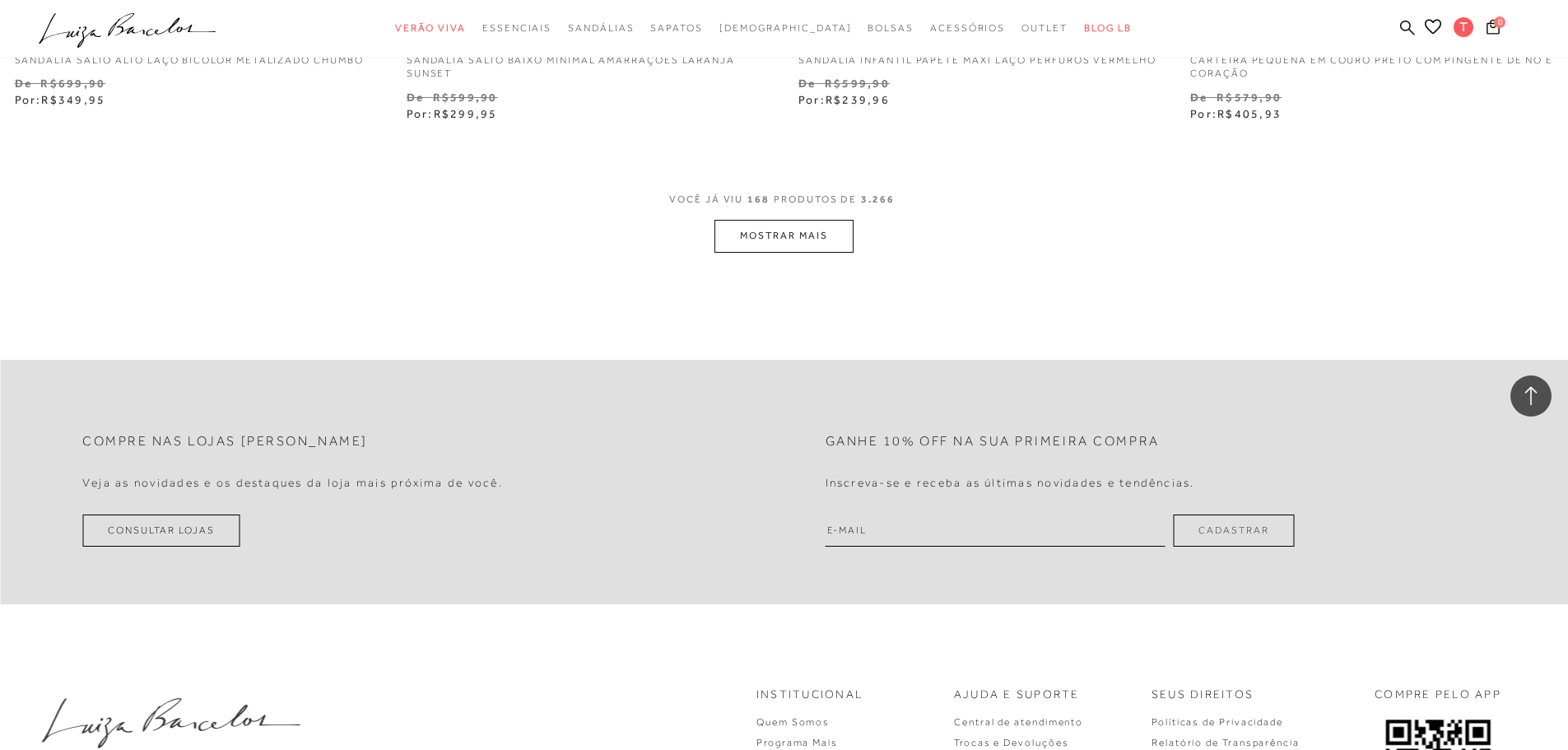
click at [794, 248] on button "MOSTRAR MAIS" at bounding box center [783, 236] width 138 height 32
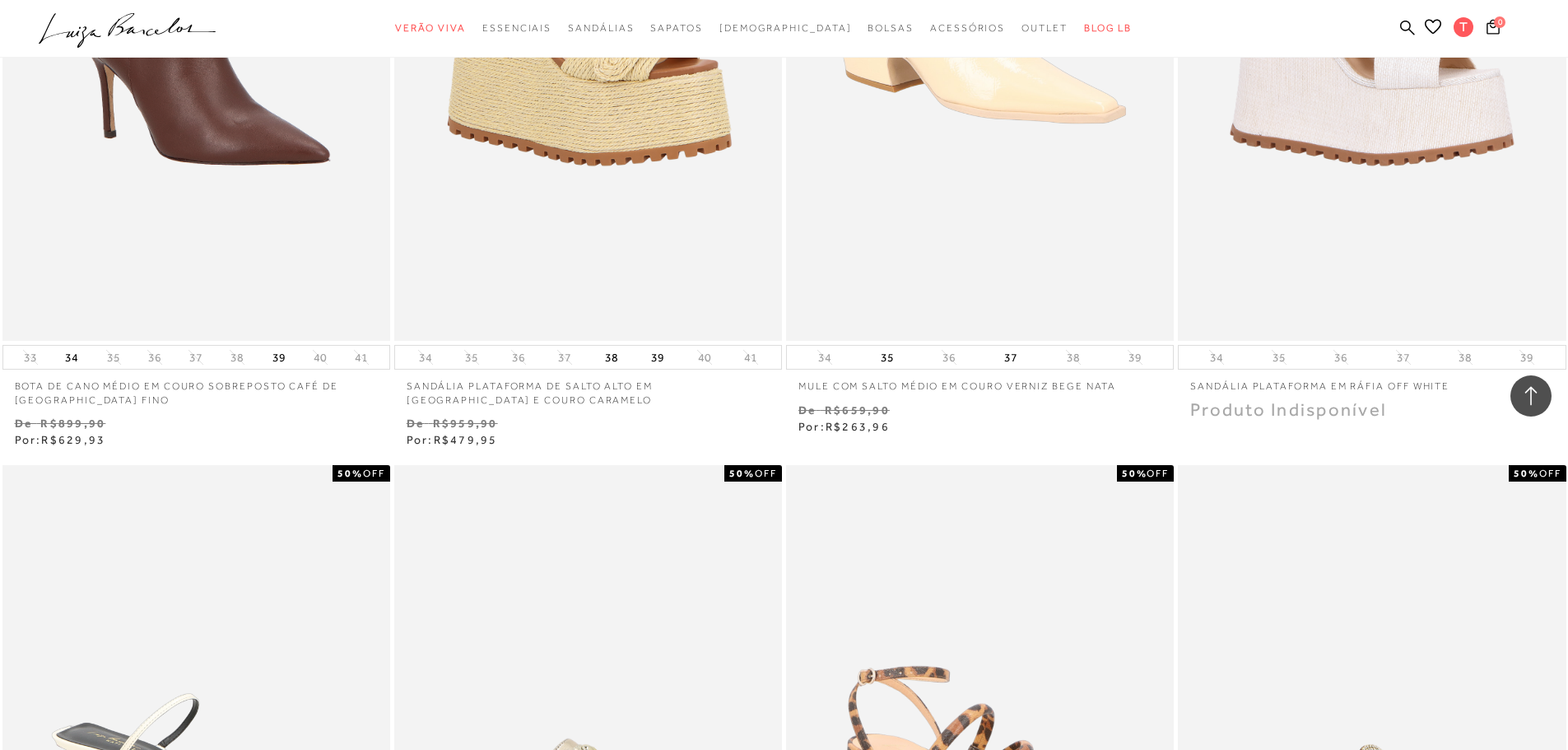
scroll to position [32773, 0]
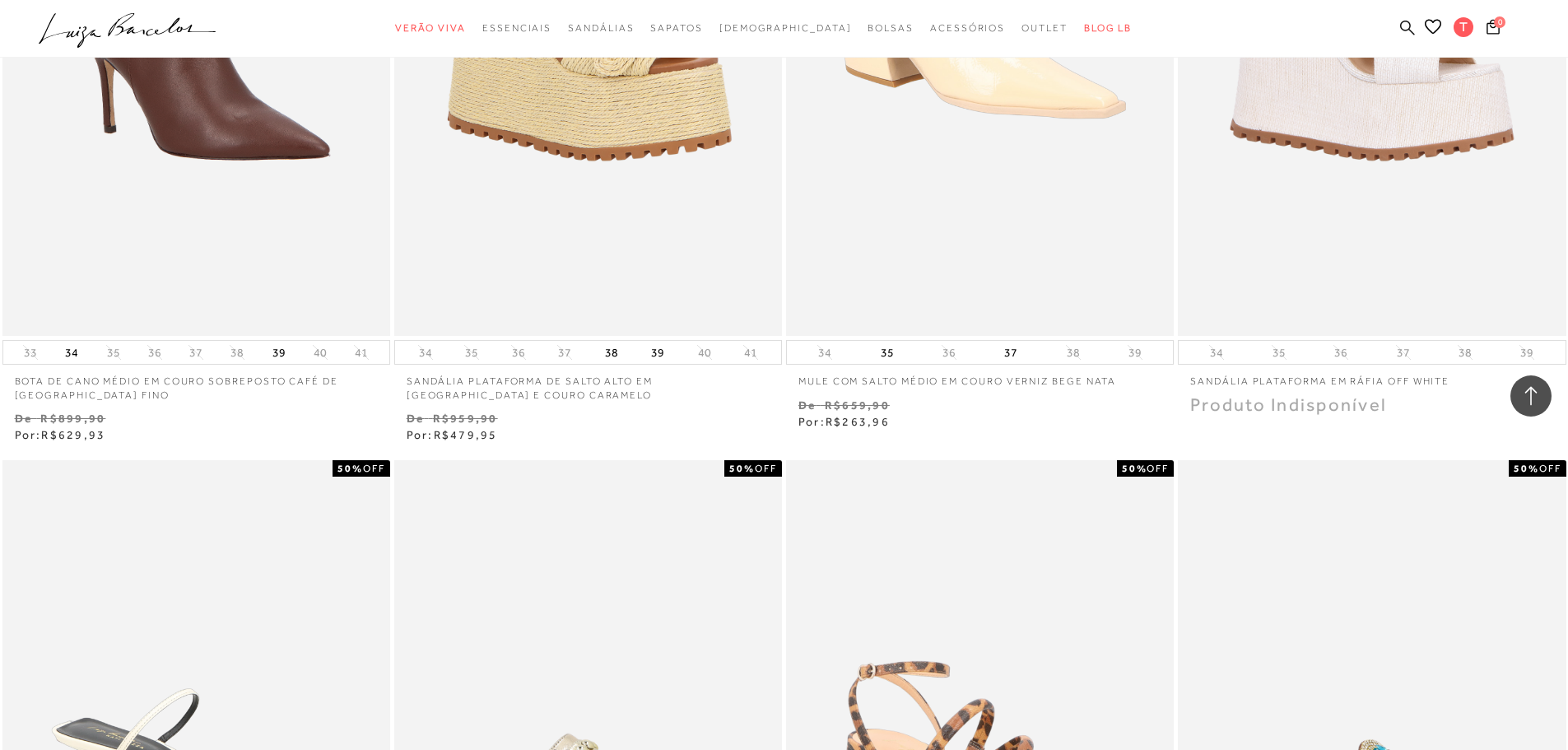
click at [1406, 28] on icon at bounding box center [1407, 27] width 15 height 16
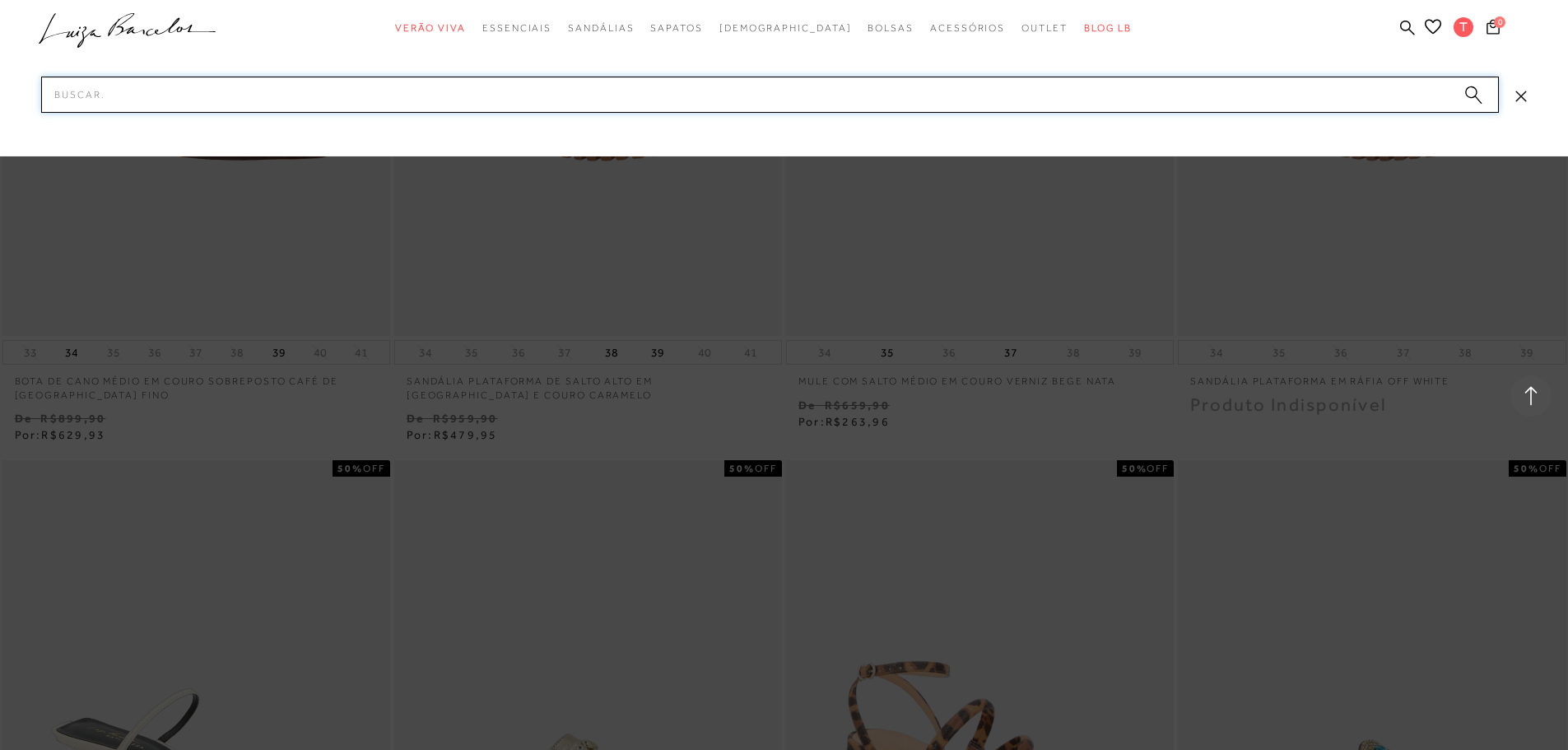
click at [1389, 93] on input "Pesquisar" at bounding box center [770, 94] width 1458 height 37
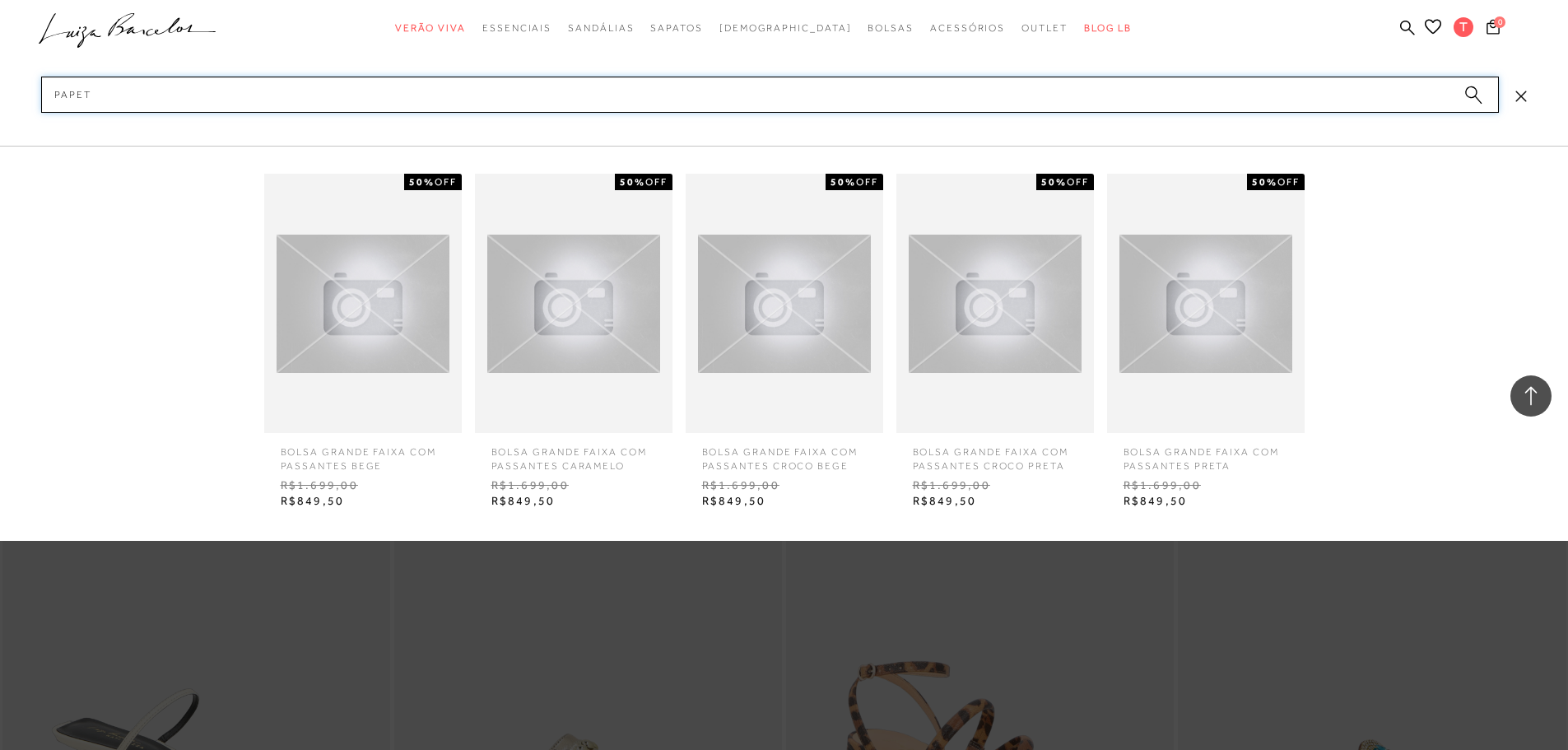
type input "papete"
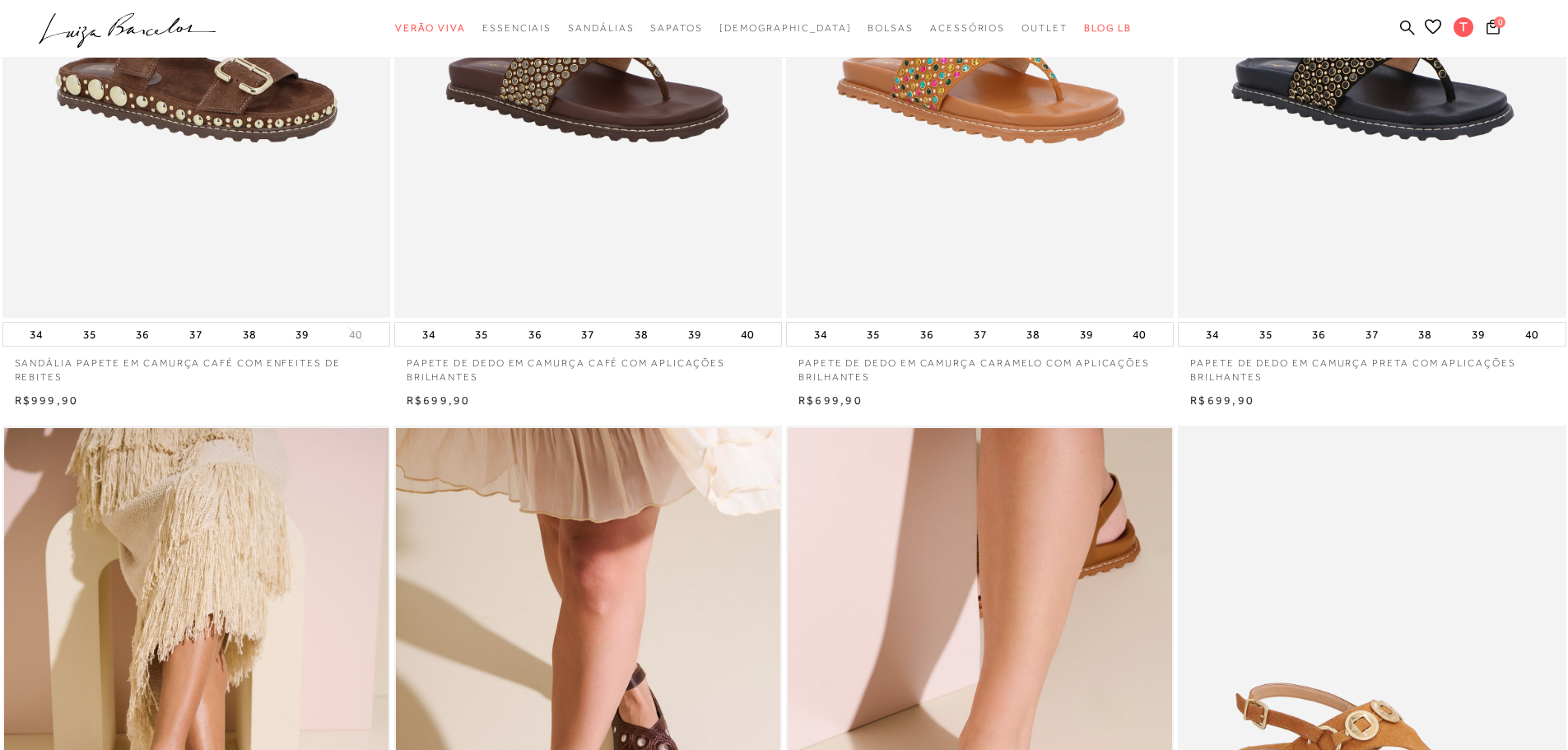
click at [194, 200] on img at bounding box center [195, 27] width 384 height 577
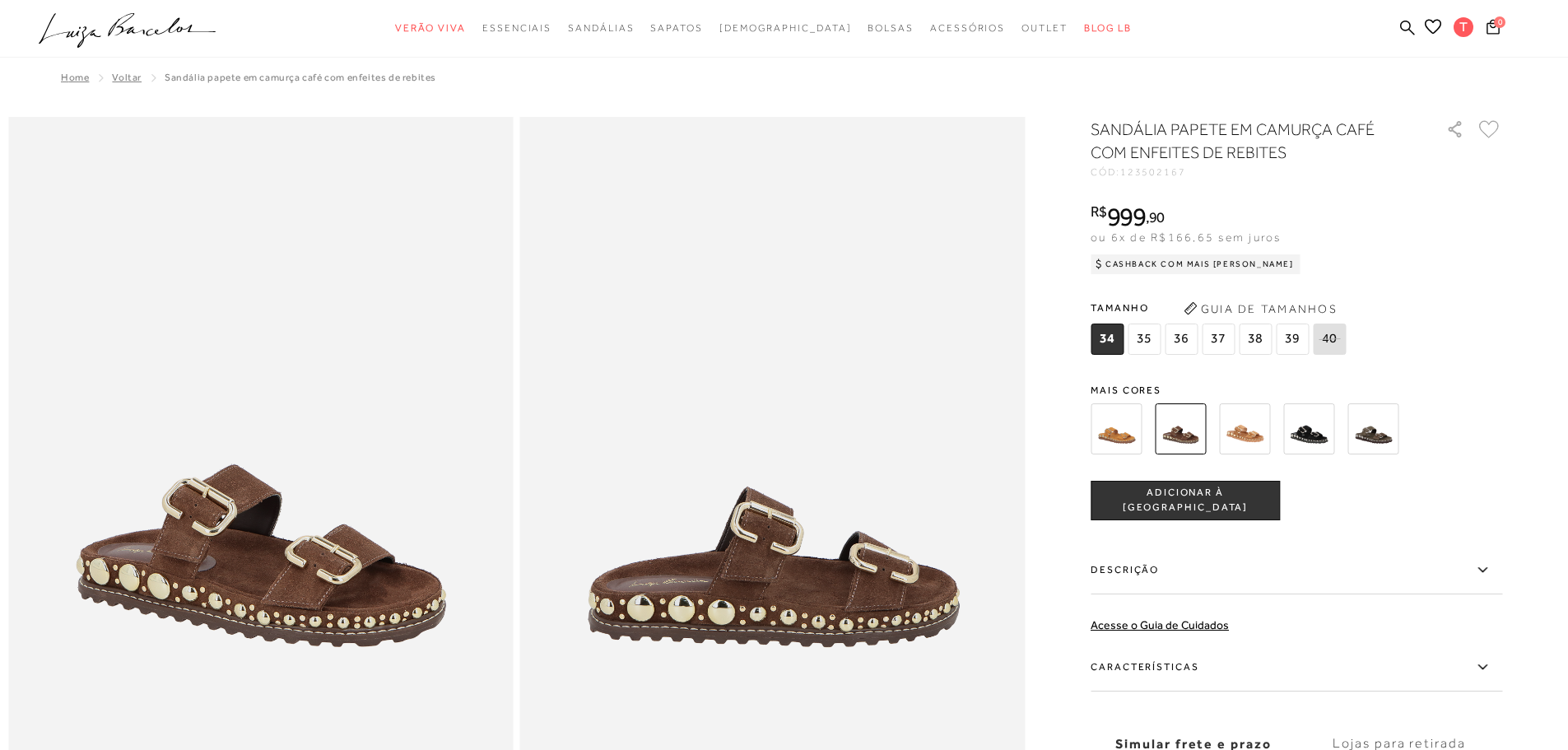
click at [1237, 428] on img at bounding box center [1245, 429] width 51 height 51
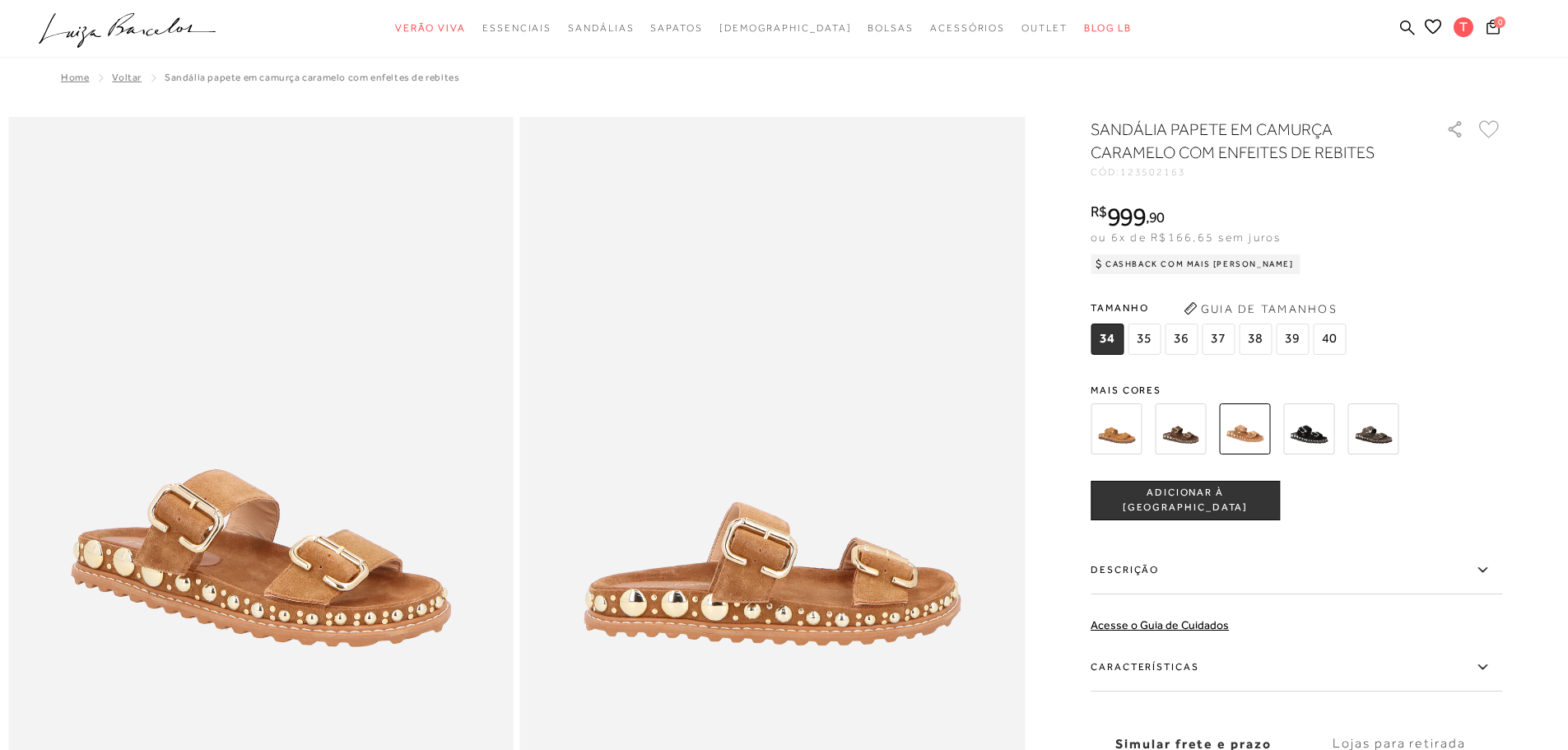
drag, startPoint x: 1127, startPoint y: 169, endPoint x: 1177, endPoint y: 176, distance: 50.5
click at [1177, 176] on div "CÓD: 123502163" at bounding box center [1255, 172] width 329 height 10
copy div "1235021"
click at [1282, 180] on div "SANDÁLIA PAPETE EM CAMURÇA CARAMELO COM ENFEITES DE REBITES CÓD: 123502163 × É …" at bounding box center [1296, 484] width 411 height 733
drag, startPoint x: 1194, startPoint y: 169, endPoint x: 1128, endPoint y: 175, distance: 66.3
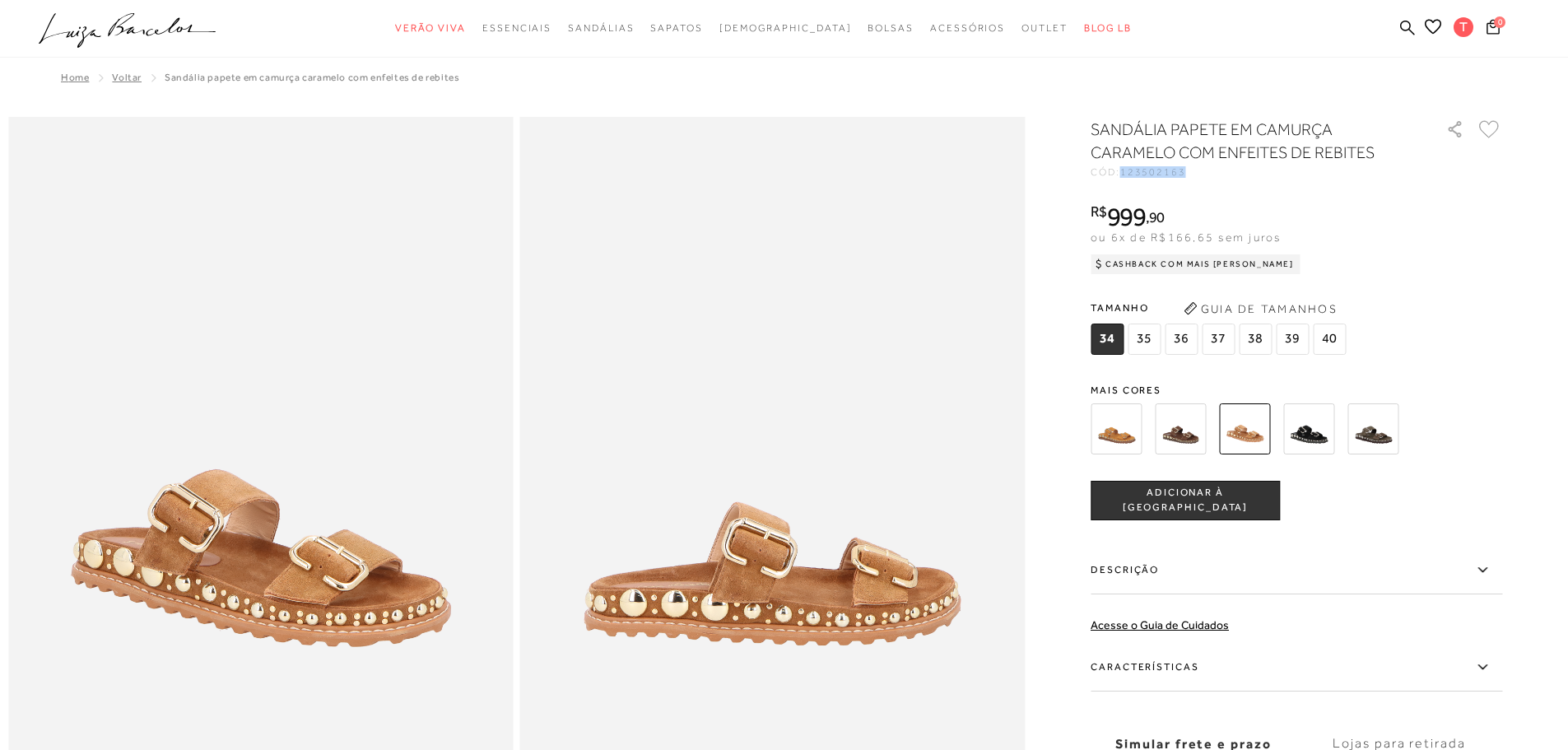
click at [1128, 175] on div "CÓD: 123502163" at bounding box center [1255, 172] width 329 height 10
copy span "123502163"
click at [1405, 20] on icon at bounding box center [1407, 27] width 15 height 15
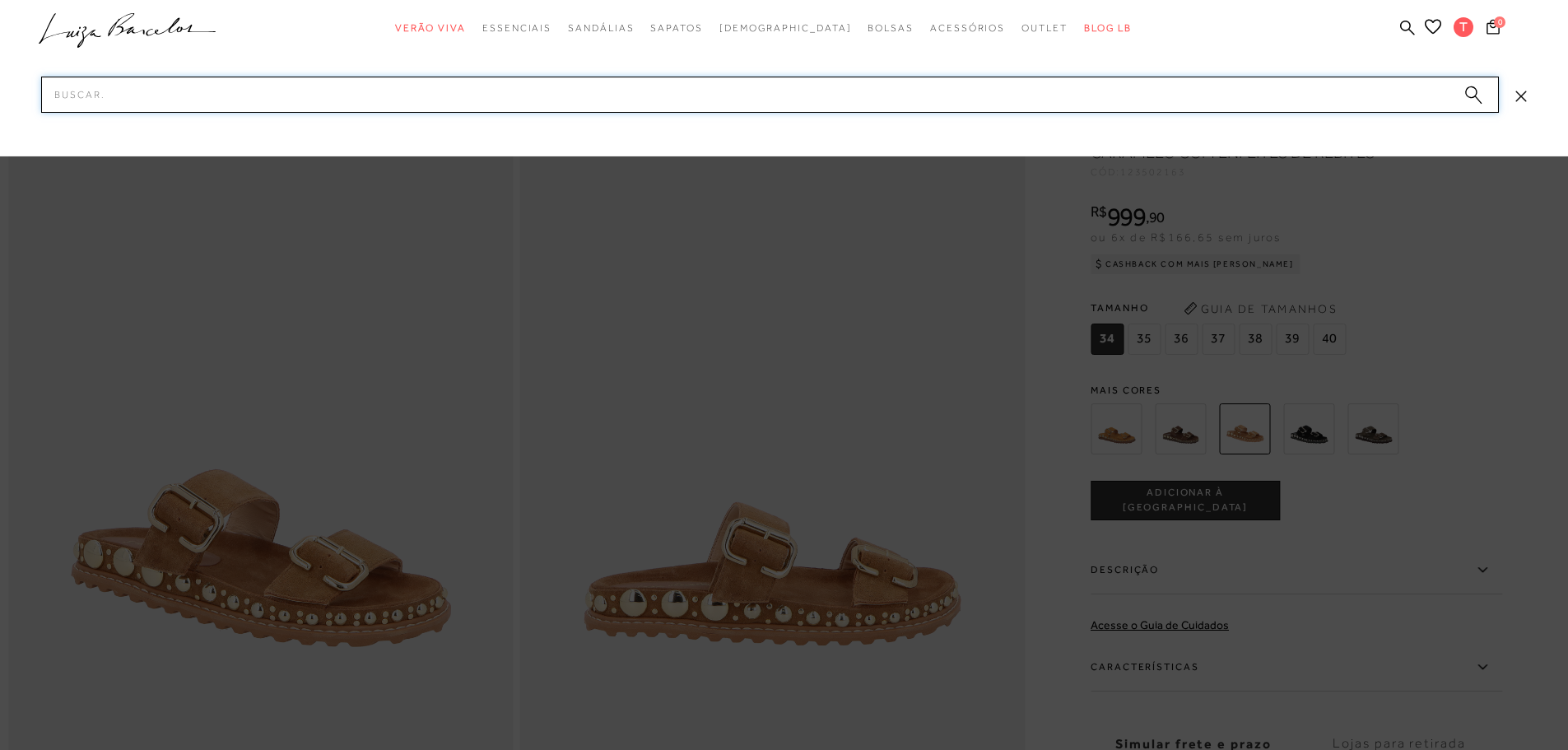
click at [1326, 94] on input "Pesquisar" at bounding box center [770, 94] width 1458 height 37
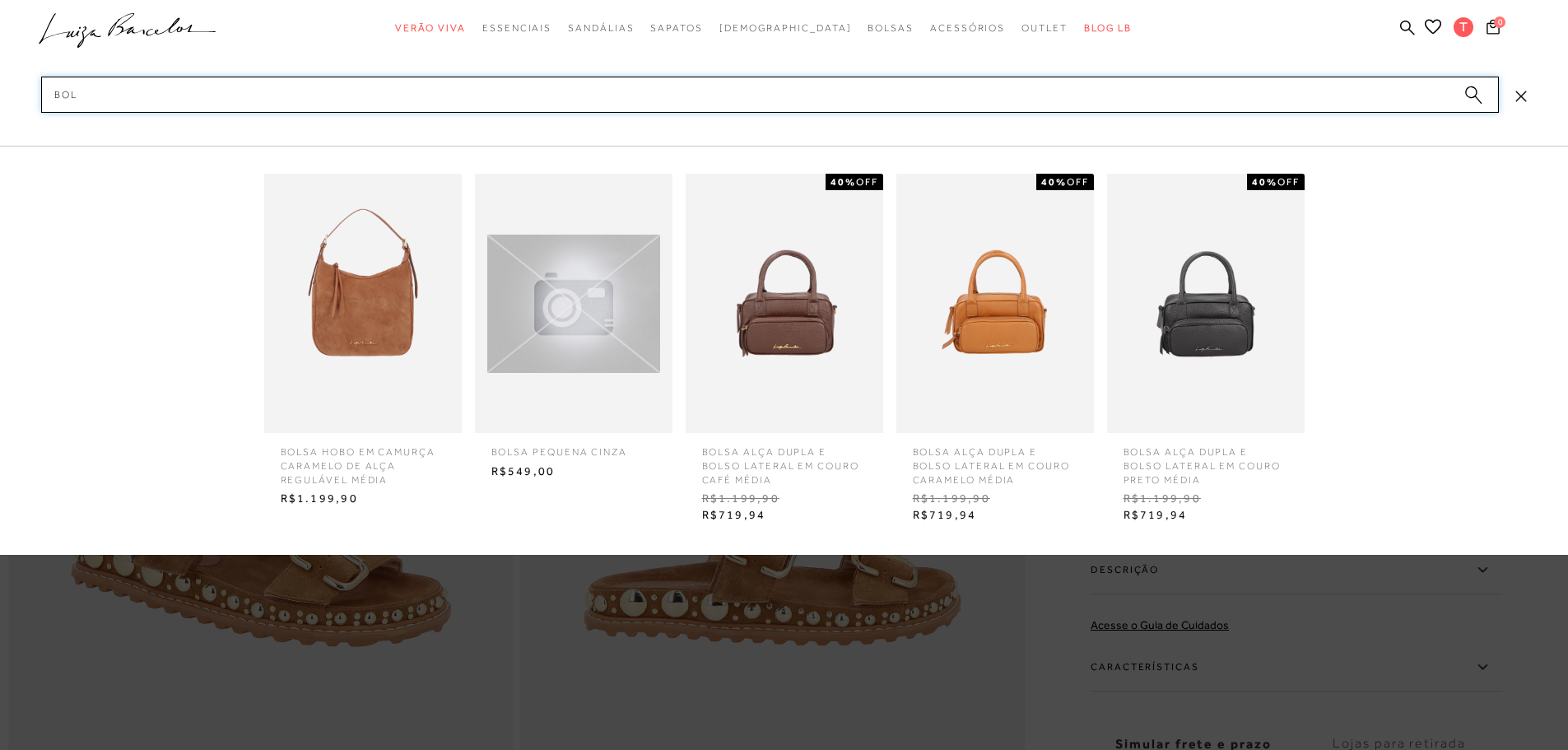
type input "bol"
